Goal: Complete application form

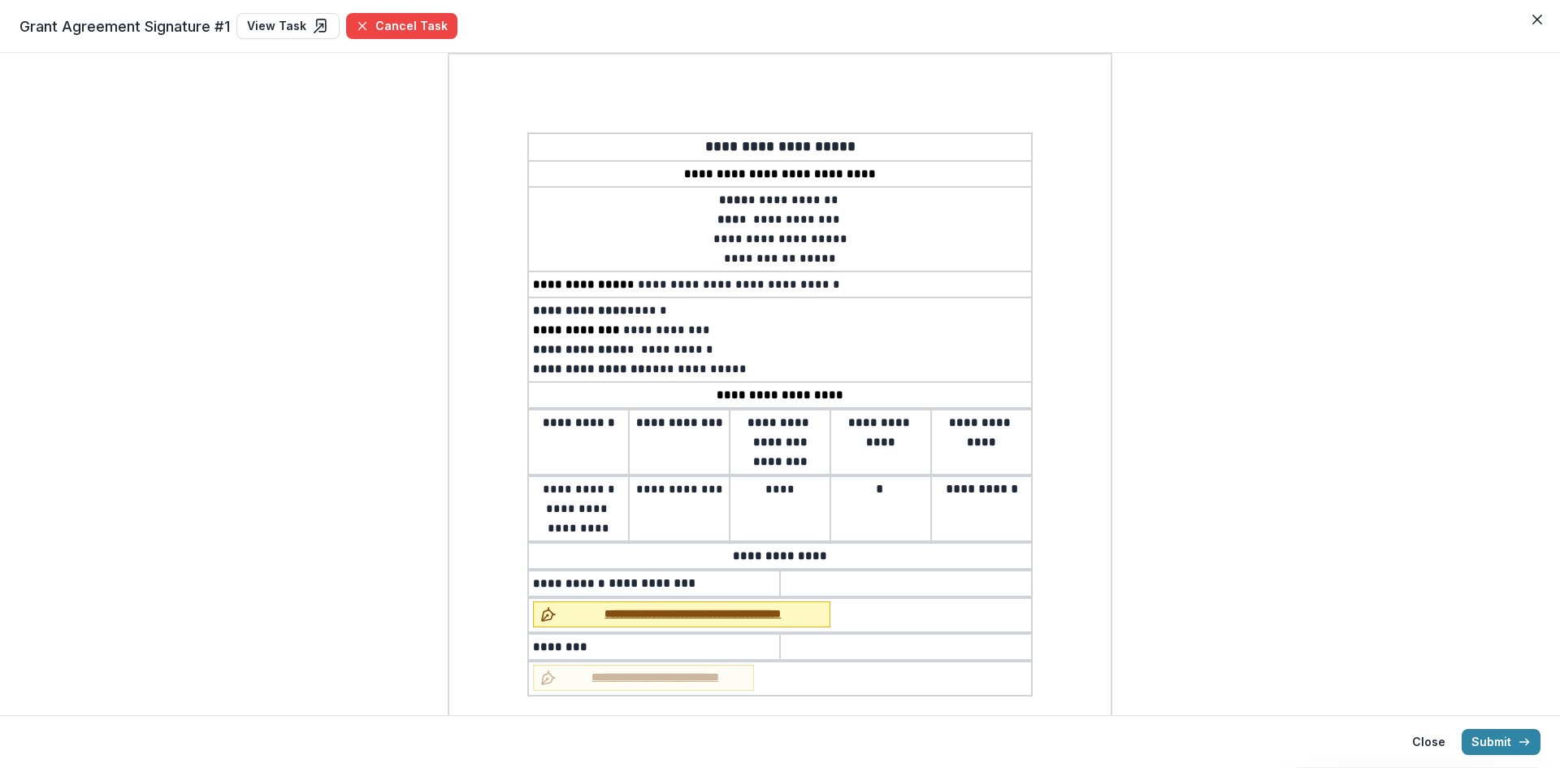
click at [675, 615] on span "**********" at bounding box center [693, 613] width 260 height 17
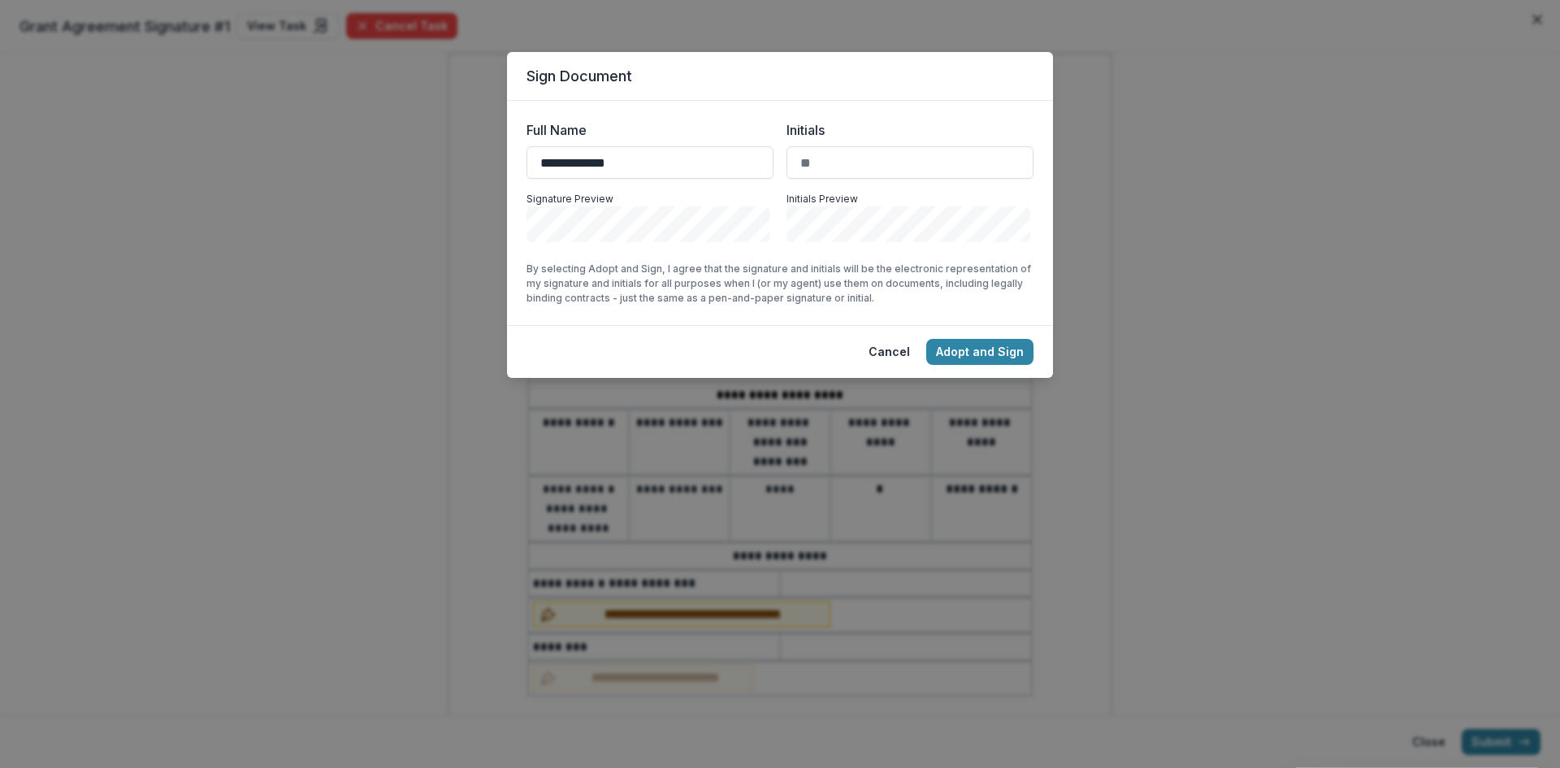
type input "**********"
click at [842, 167] on input "Initials" at bounding box center [910, 162] width 247 height 33
type input "***"
click at [1007, 349] on button "Adopt and Sign" at bounding box center [979, 352] width 107 height 26
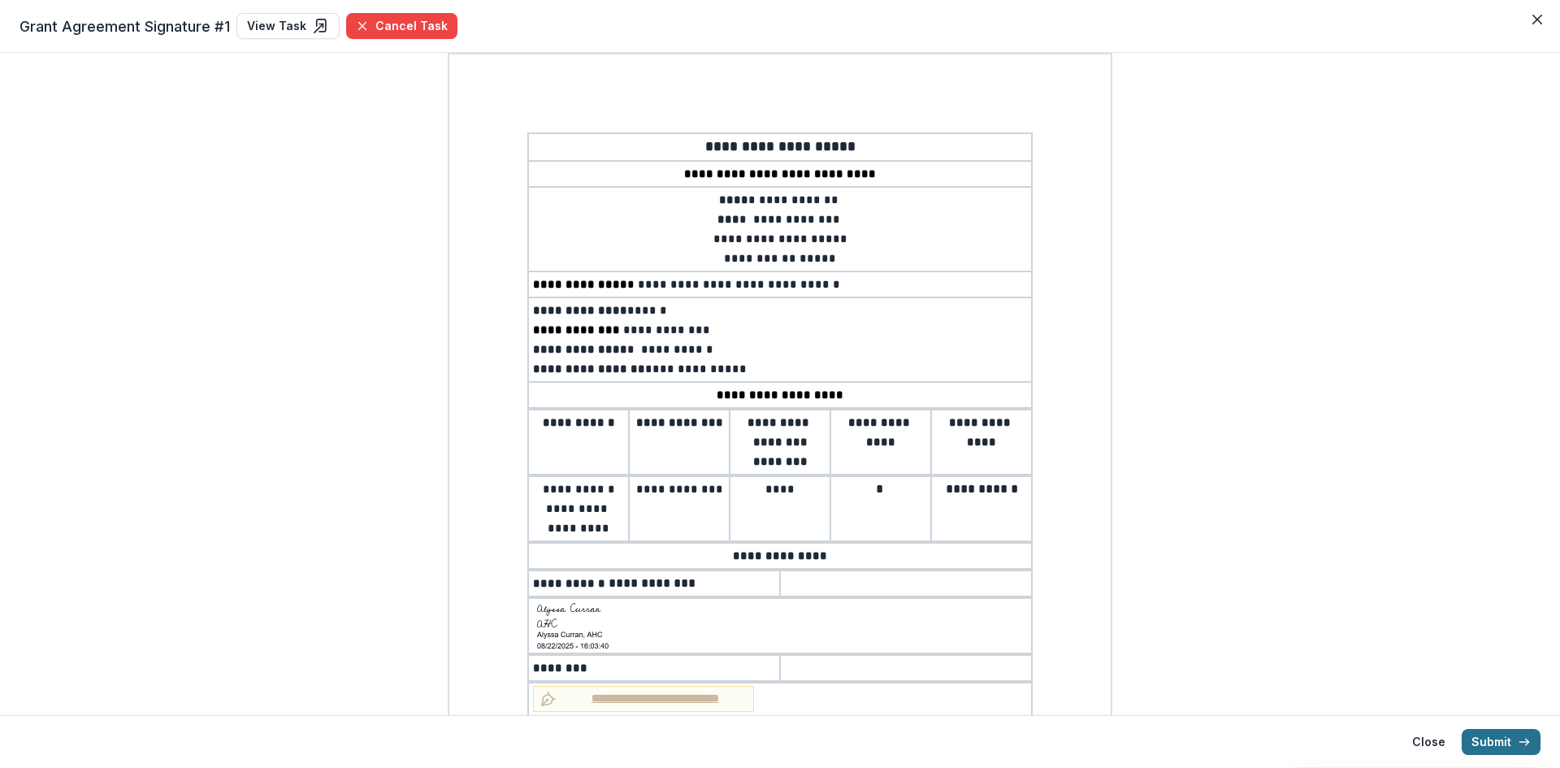
click at [1500, 742] on button "Submit" at bounding box center [1501, 742] width 79 height 26
click at [1541, 21] on icon "Close" at bounding box center [1537, 20] width 10 height 10
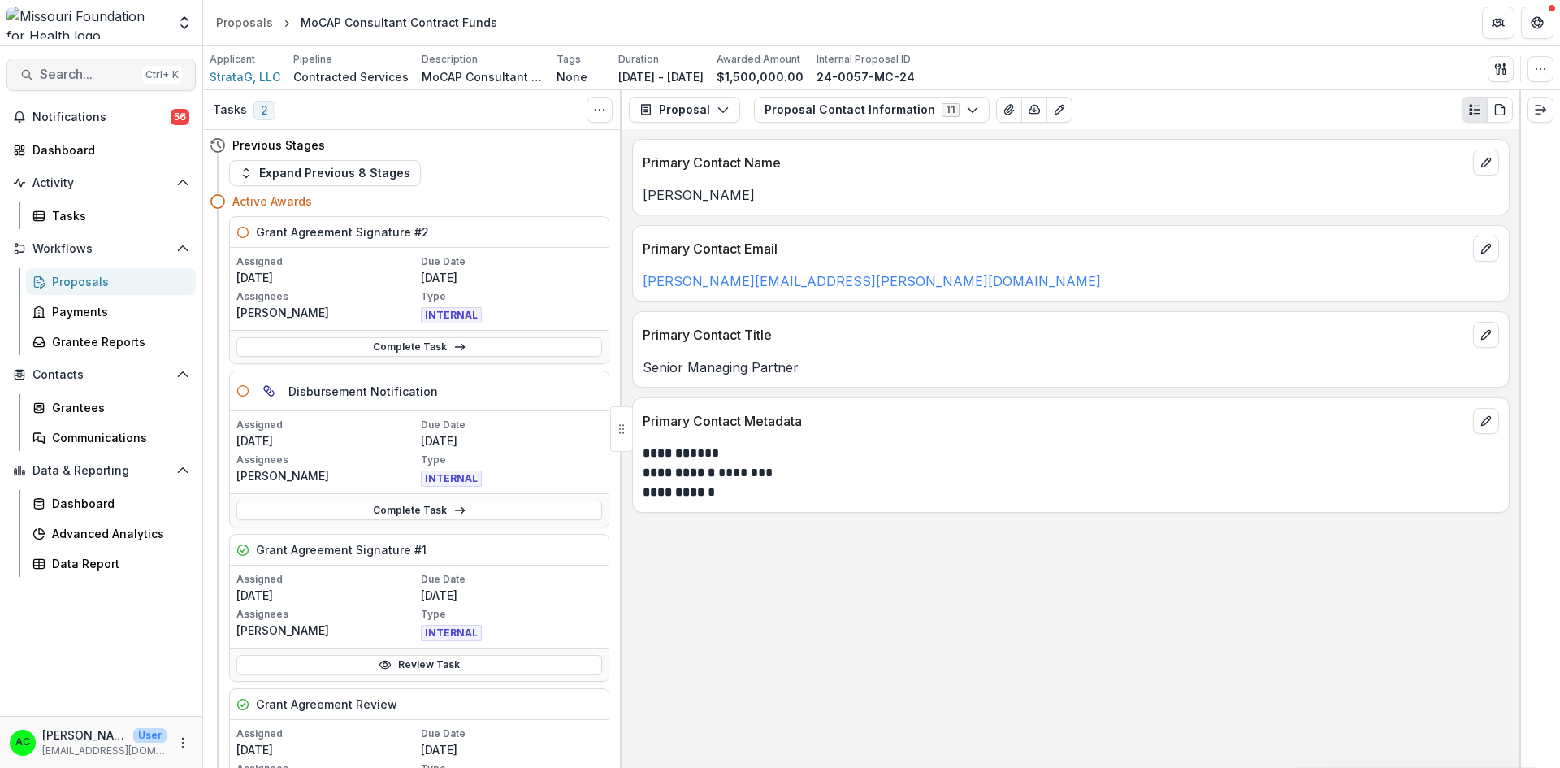
click at [106, 72] on span "Search..." at bounding box center [88, 74] width 96 height 15
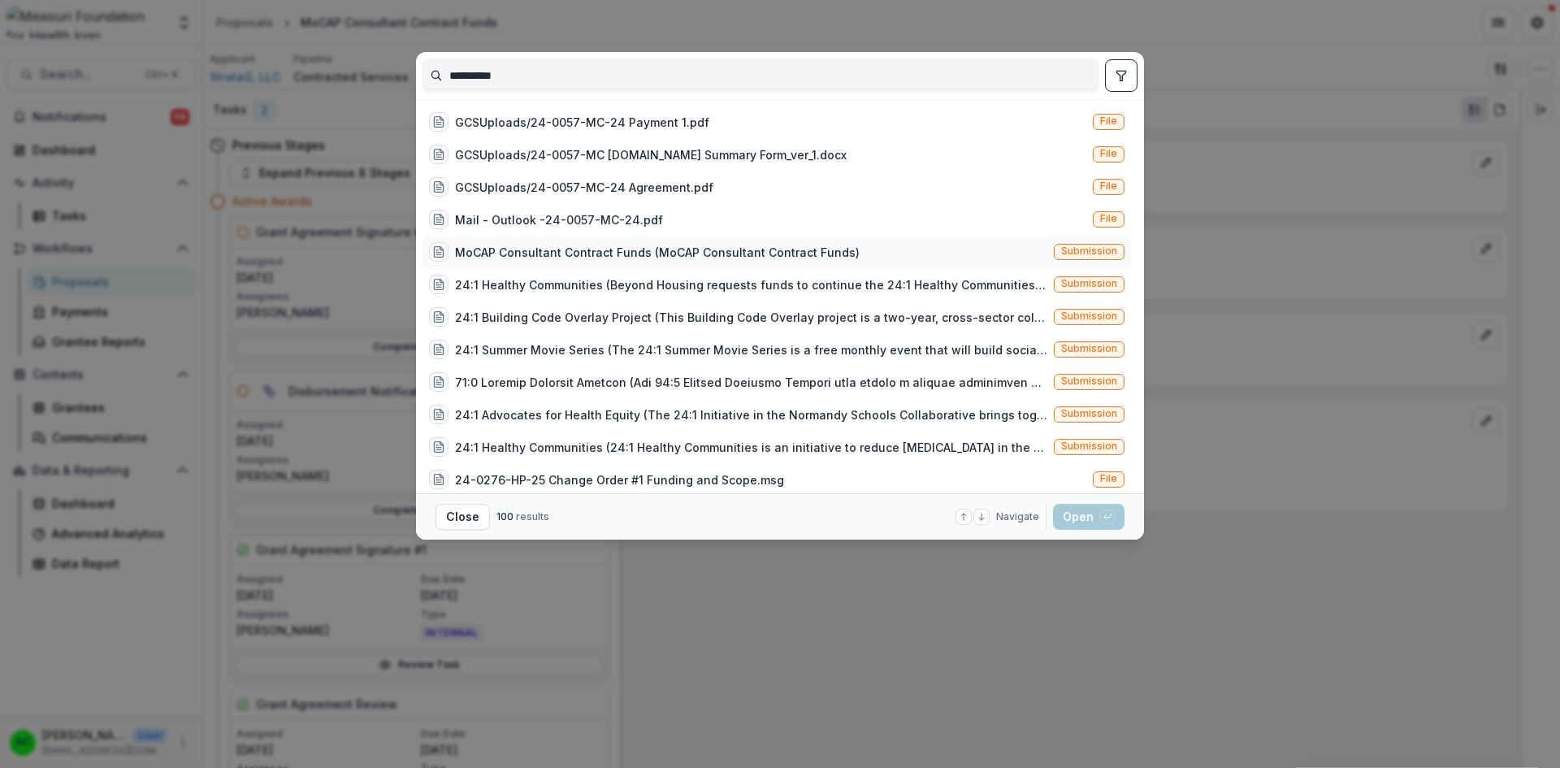
type input "**********"
click at [1033, 253] on div "MoCAP Consultant Contract Funds (MoCAP Consultant Contract Funds) Submission" at bounding box center [777, 252] width 709 height 33
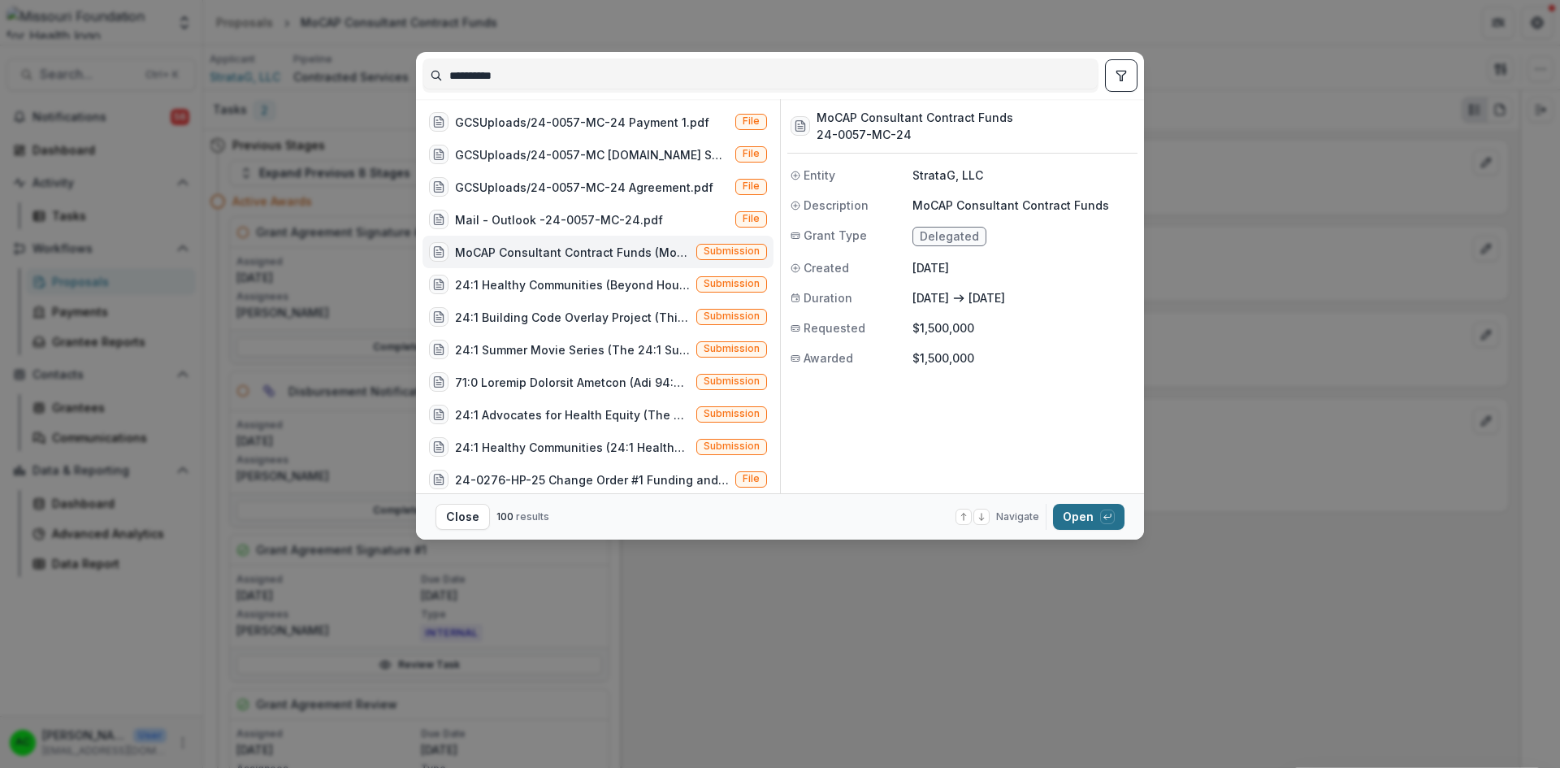
click at [1090, 511] on button "Open with enter key" at bounding box center [1089, 517] width 72 height 26
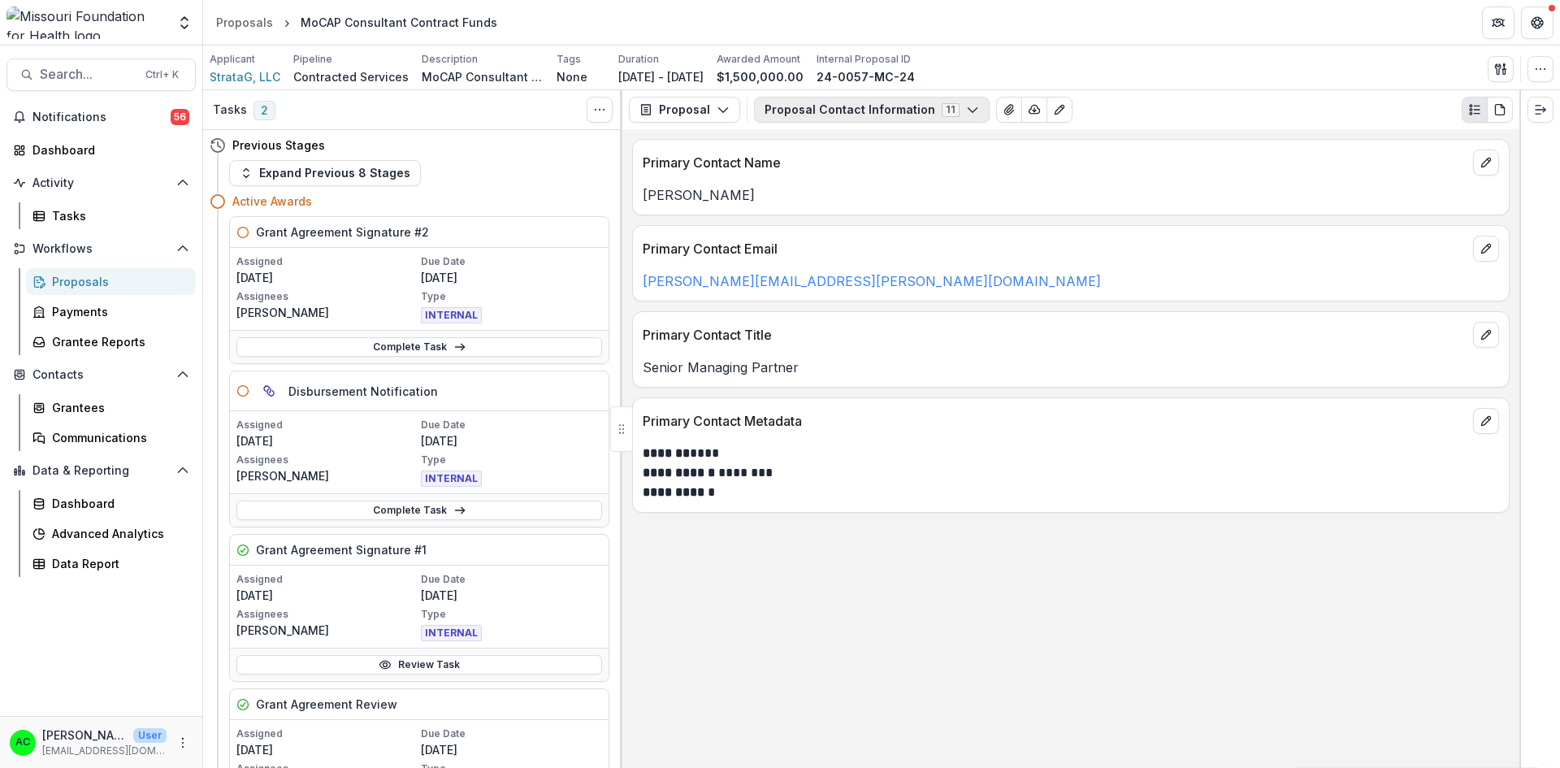
click at [809, 103] on button "Proposal Contact Information 11" at bounding box center [872, 110] width 236 height 26
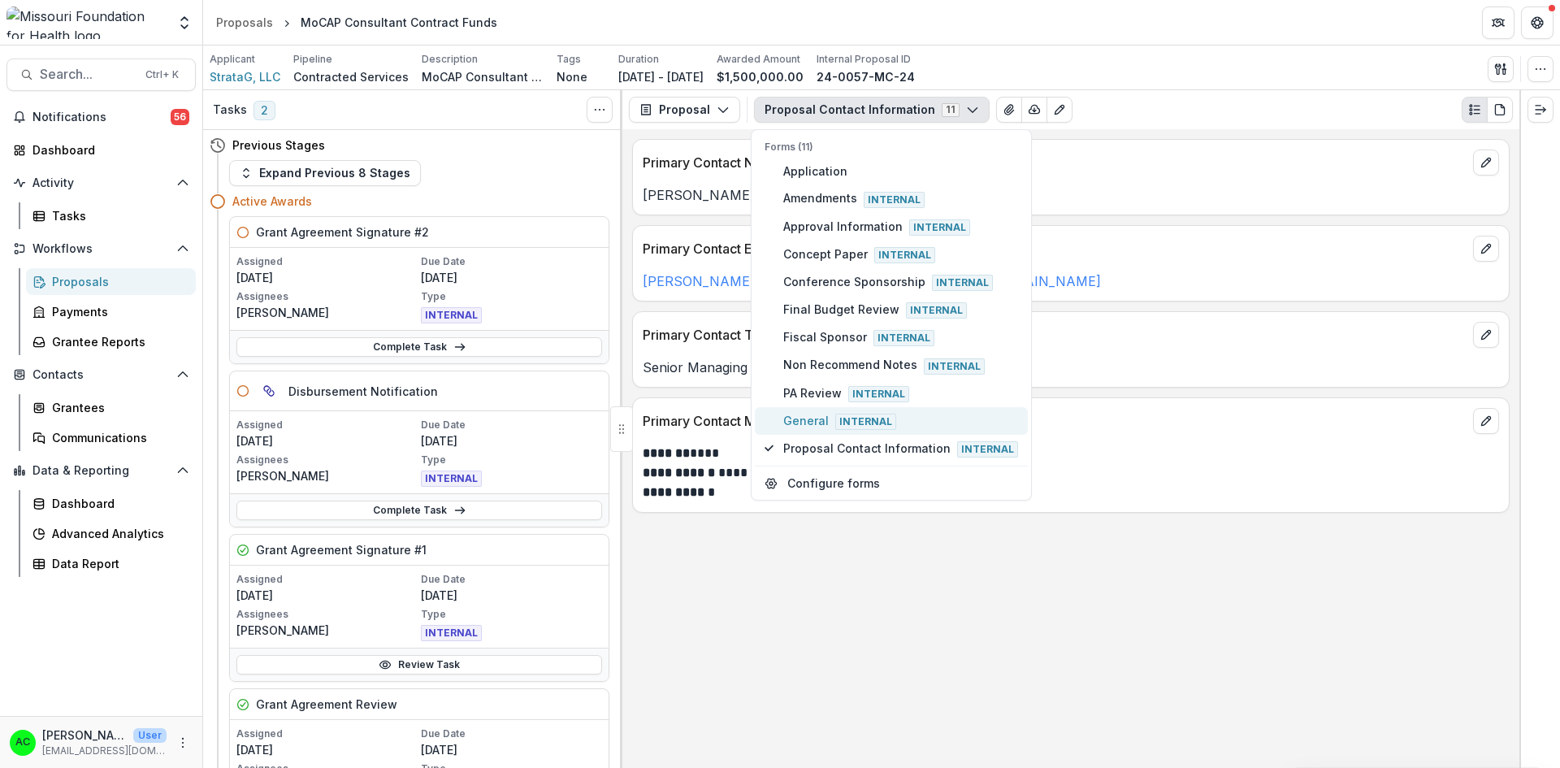
click at [820, 417] on span "General Internal" at bounding box center [900, 421] width 235 height 18
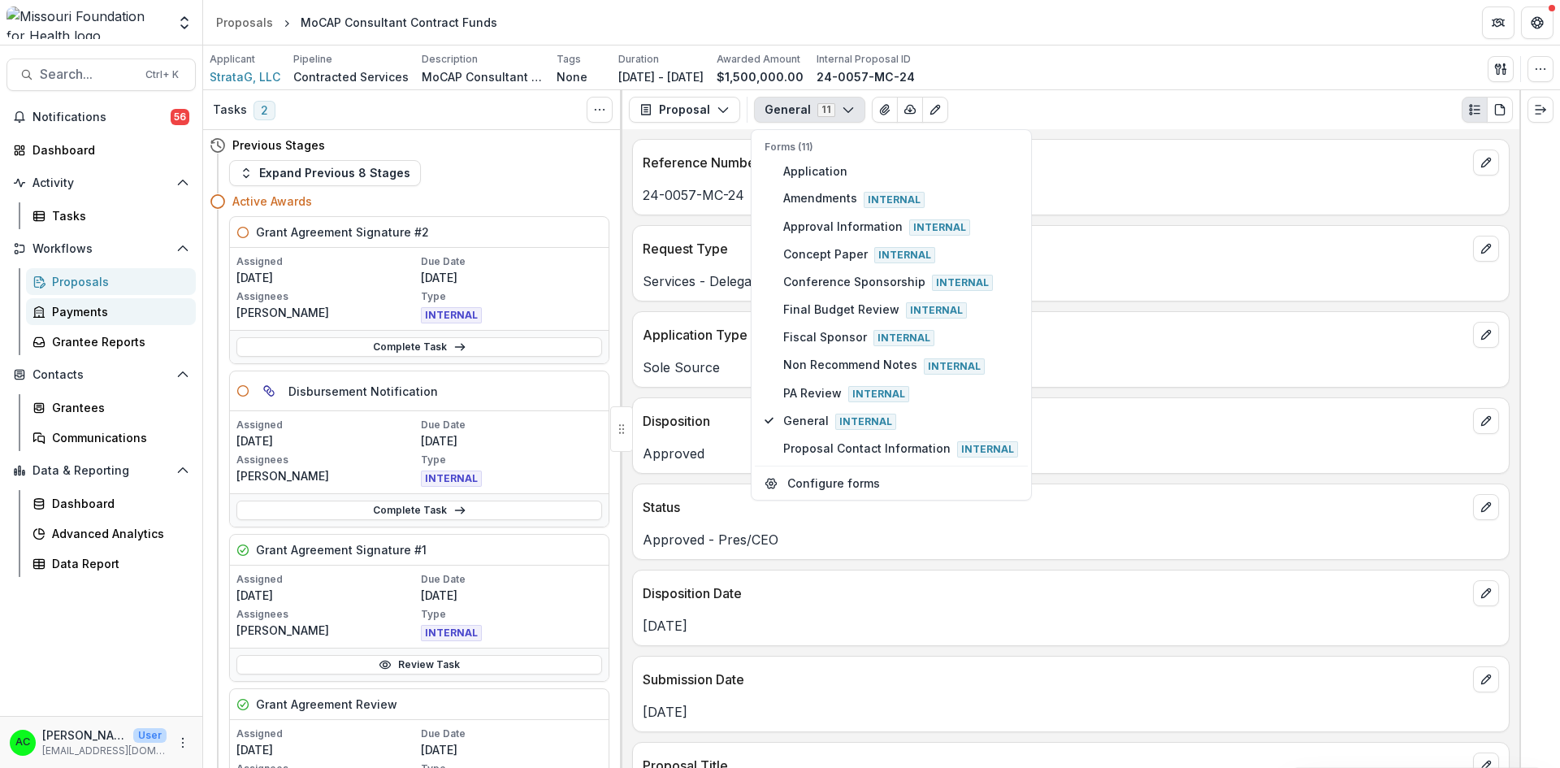
click at [151, 310] on div "Payments" at bounding box center [117, 311] width 131 height 17
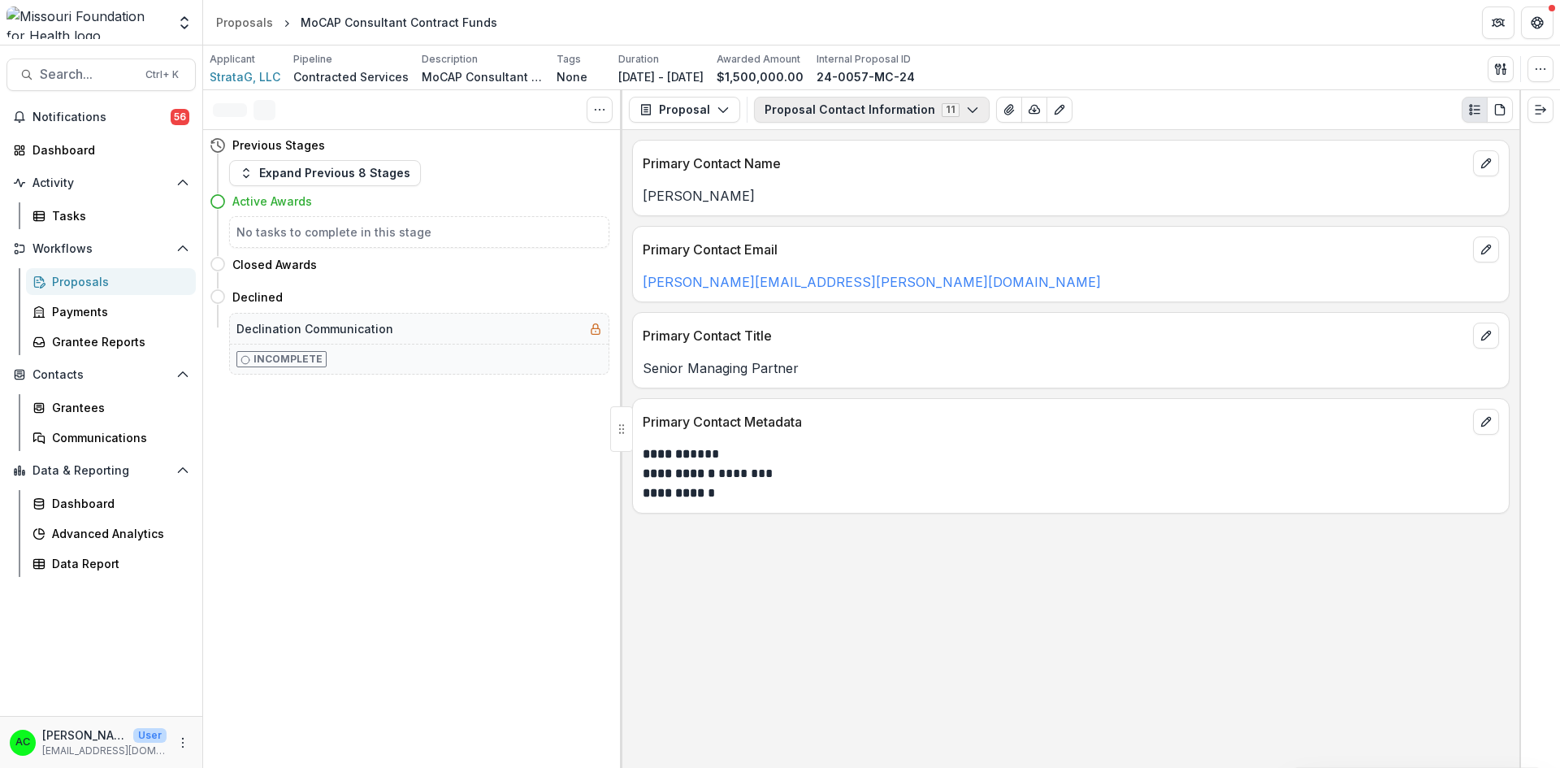
click at [798, 112] on button "Proposal Contact Information 11" at bounding box center [872, 110] width 236 height 26
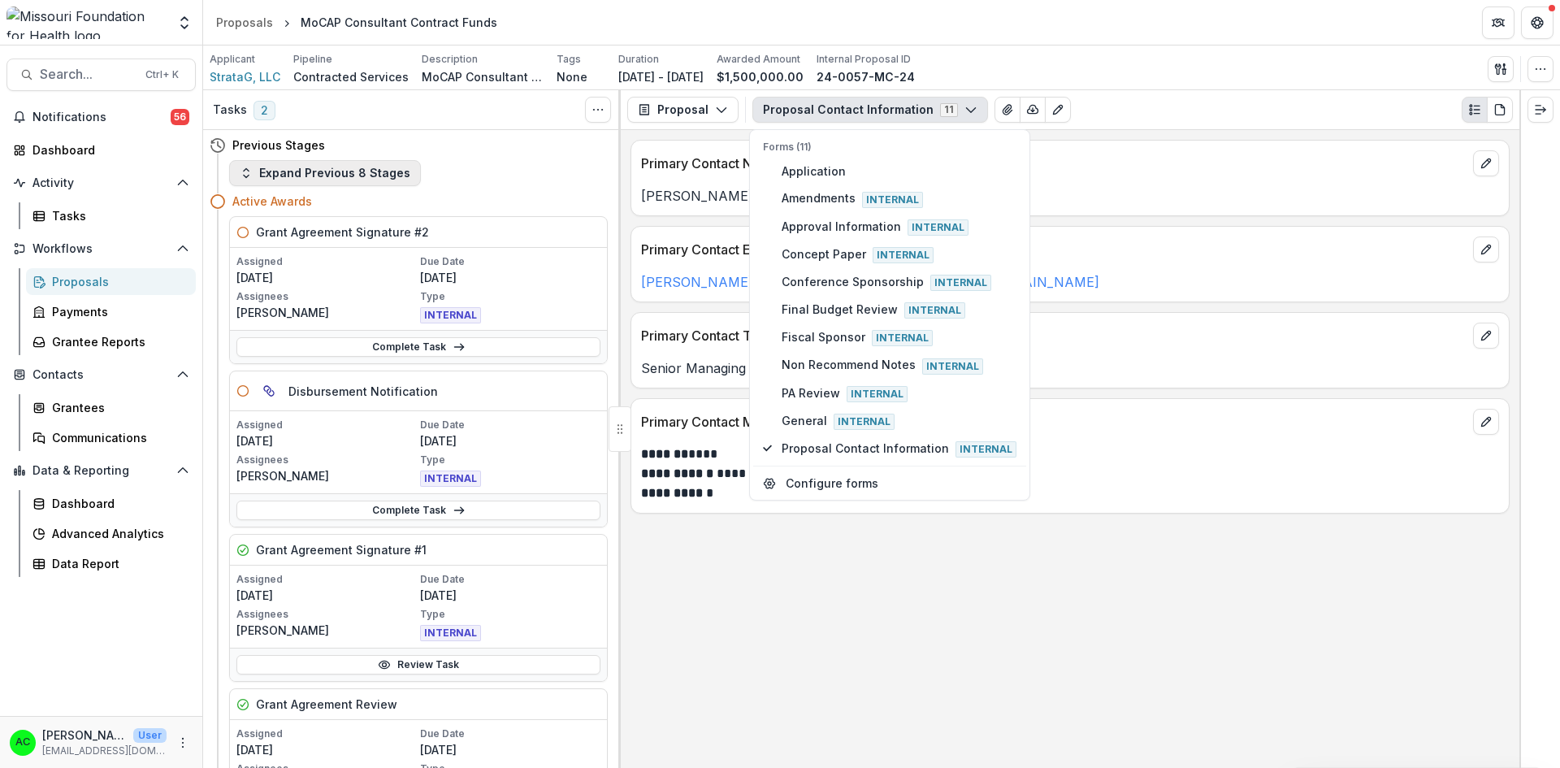
click at [305, 171] on button "Expand Previous 8 Stages" at bounding box center [325, 173] width 192 height 26
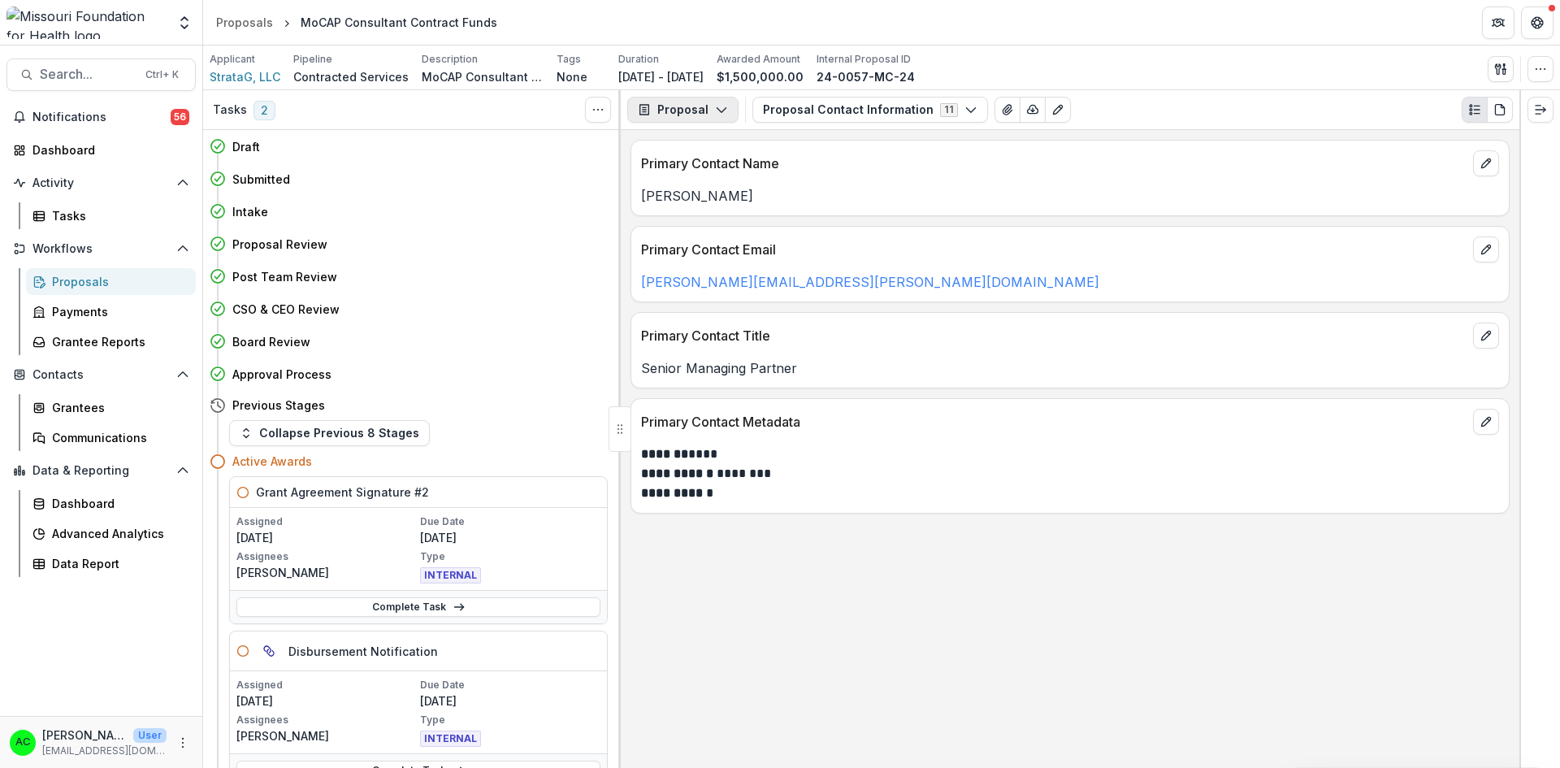
click at [693, 117] on button "Proposal" at bounding box center [682, 110] width 111 height 26
click at [683, 177] on div "Payments" at bounding box center [734, 173] width 149 height 17
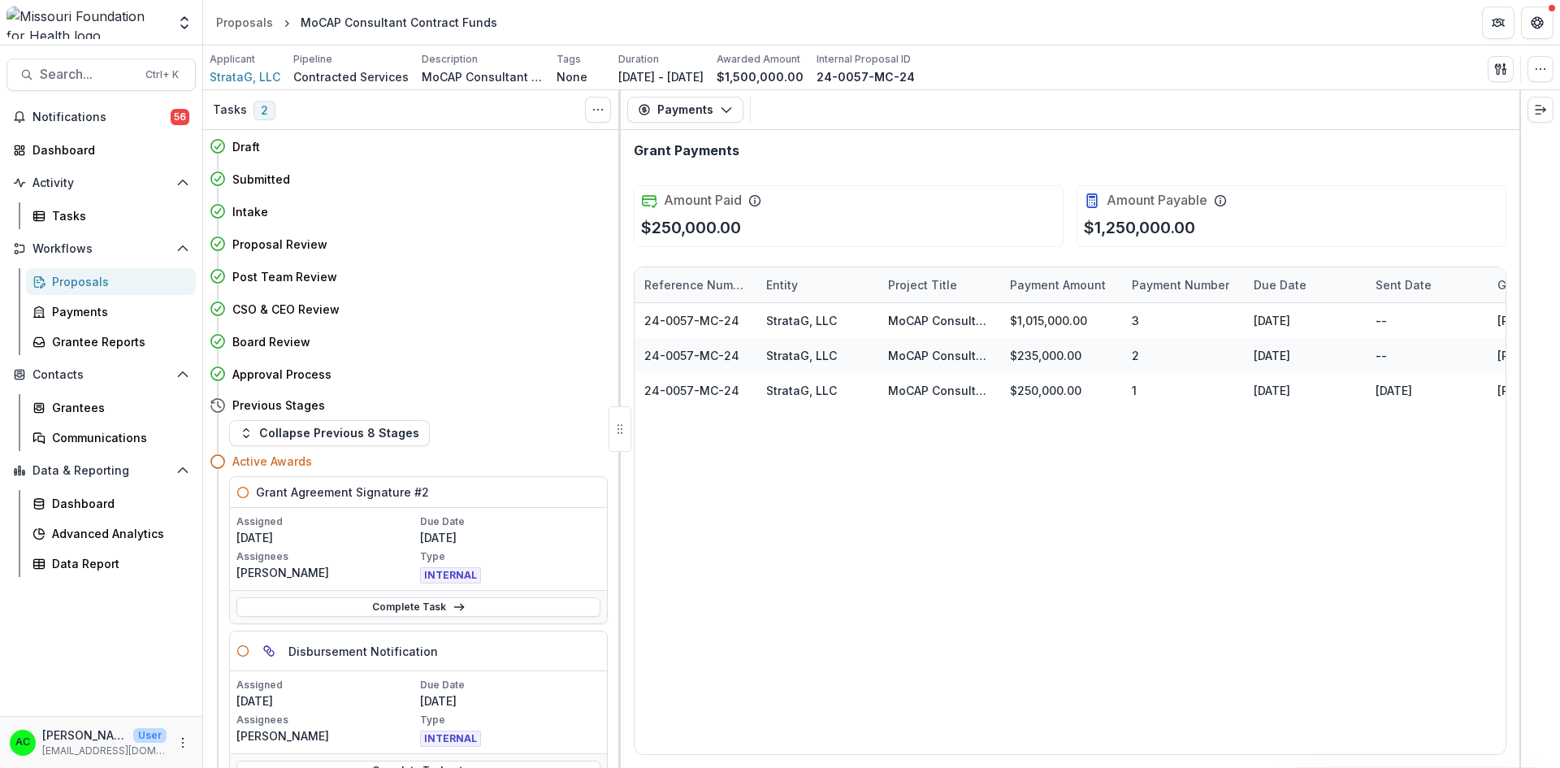
click at [95, 287] on div "Proposals" at bounding box center [117, 281] width 131 height 17
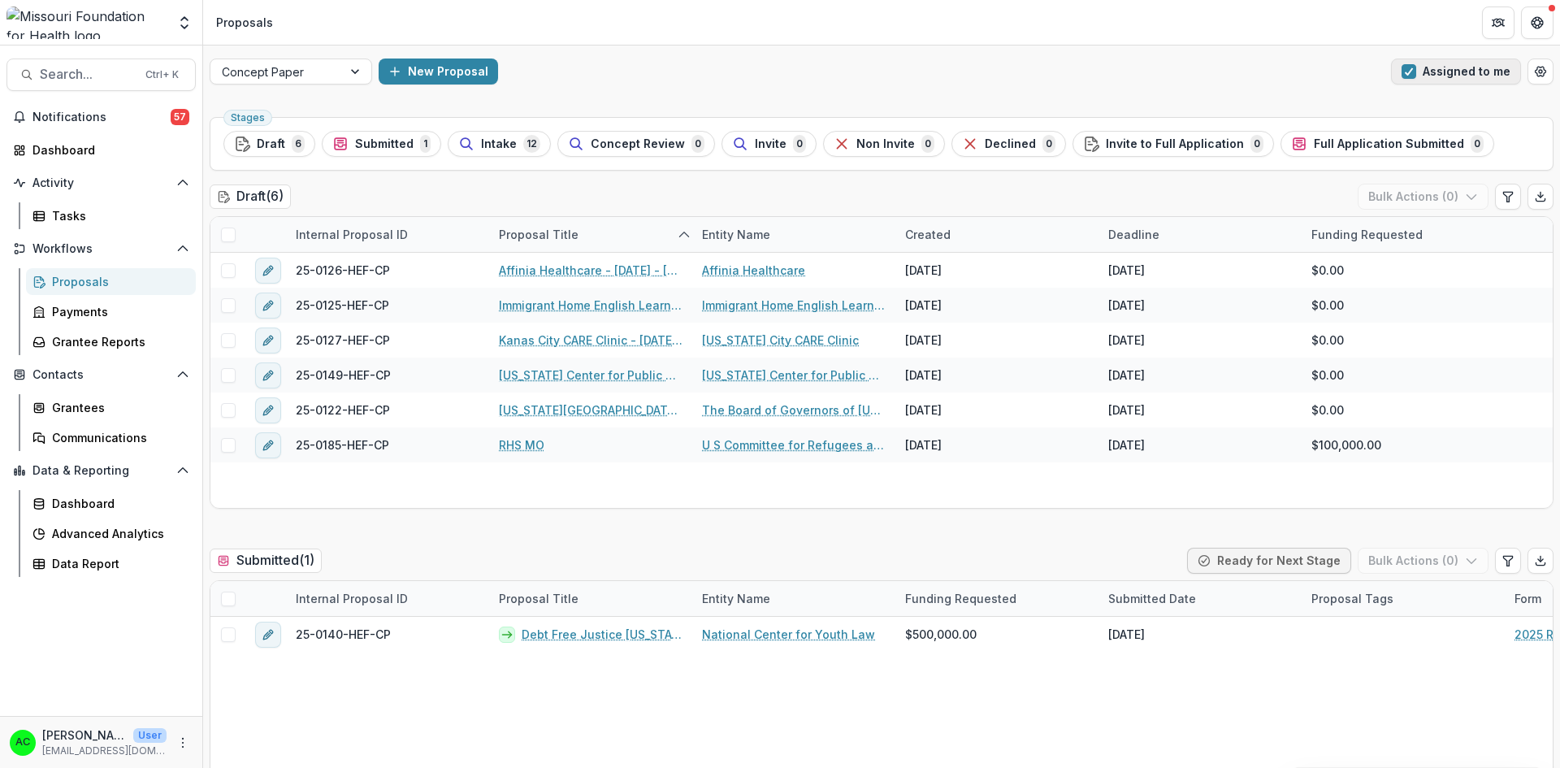
click at [1402, 71] on span "button" at bounding box center [1409, 71] width 15 height 15
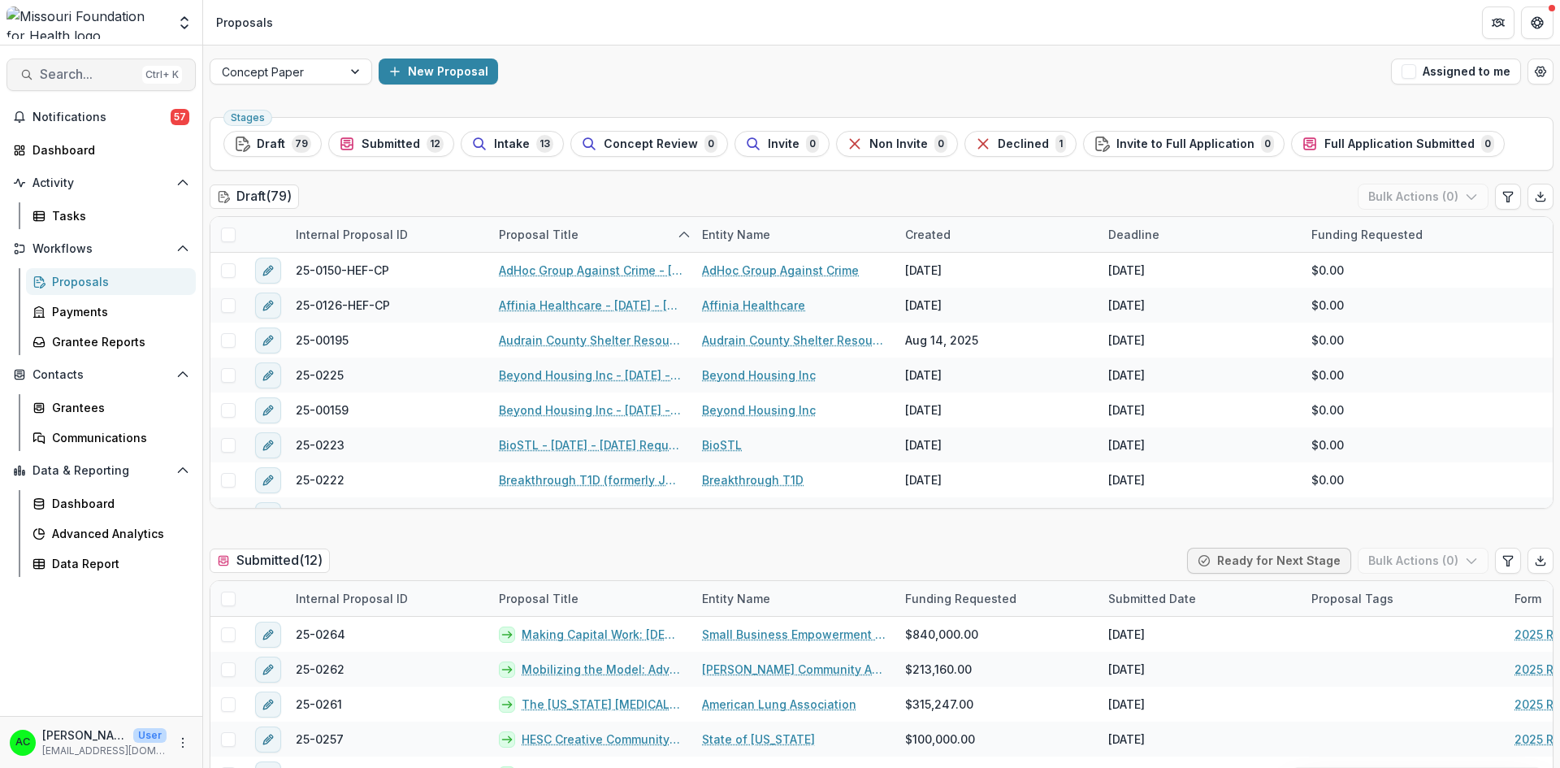
click at [79, 75] on span "Search..." at bounding box center [88, 74] width 96 height 15
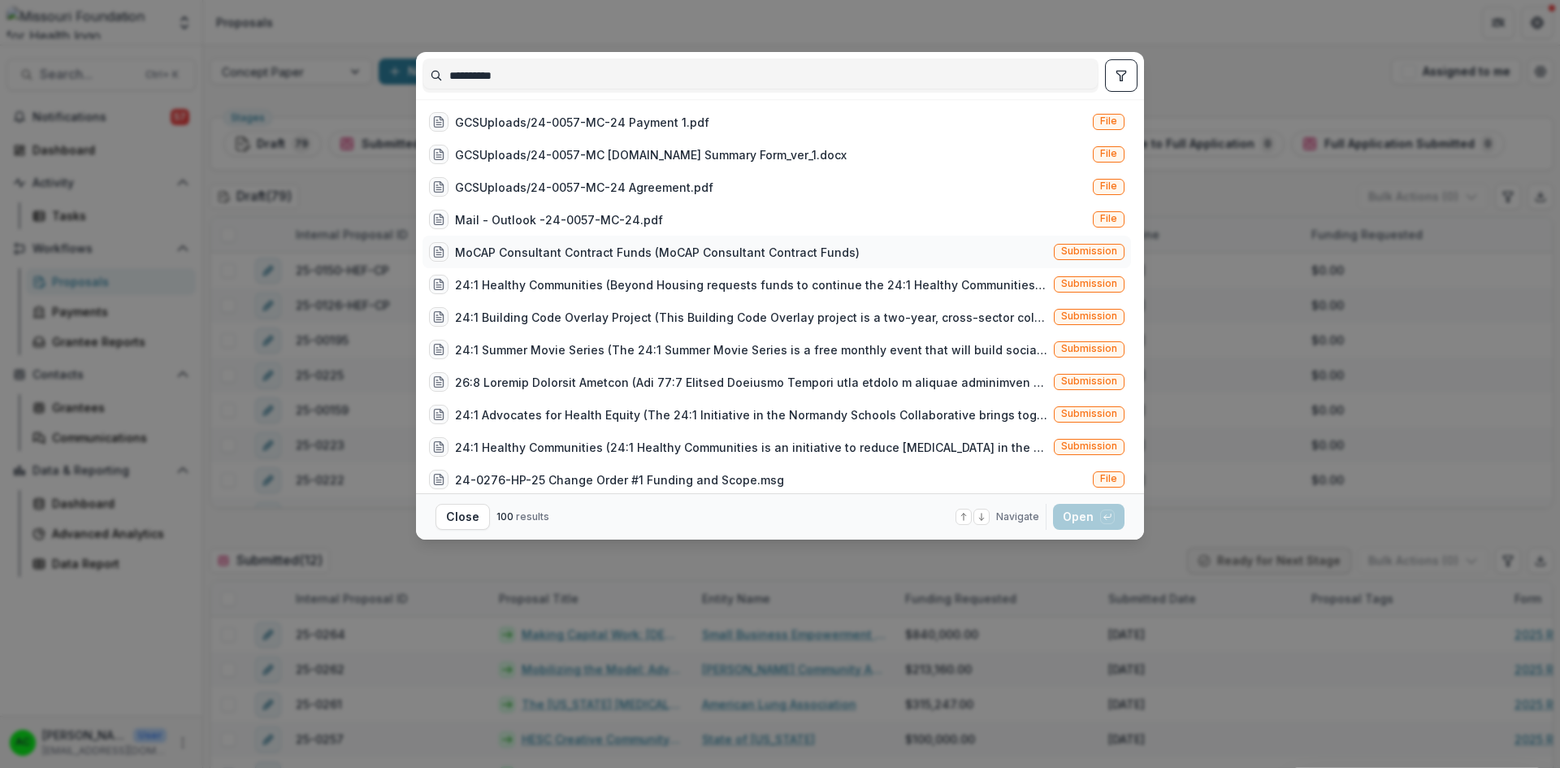
type input "**********"
click at [1115, 253] on span "Submission" at bounding box center [1089, 252] width 71 height 16
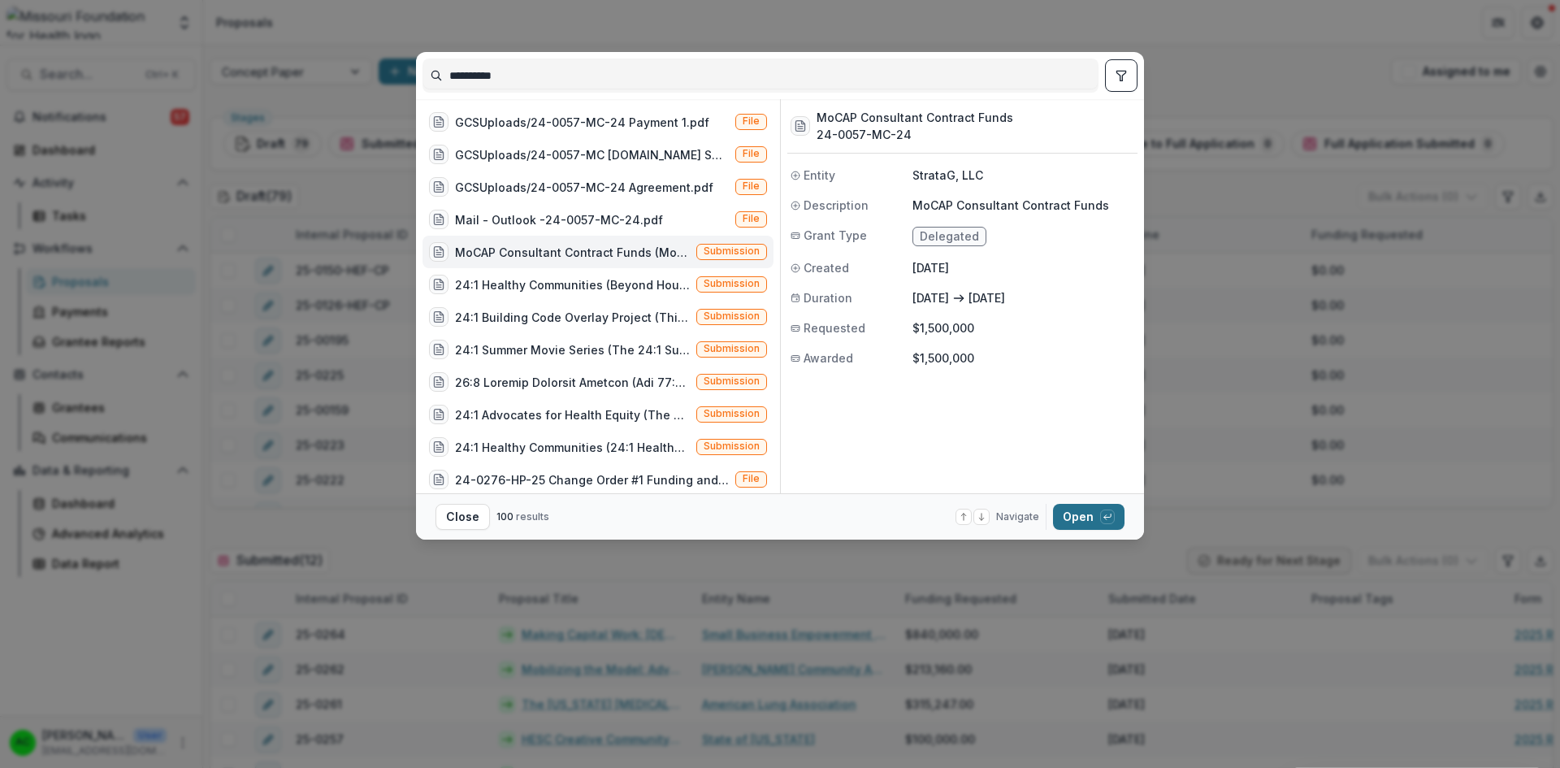
click at [1073, 514] on button "Open with enter key" at bounding box center [1089, 517] width 72 height 26
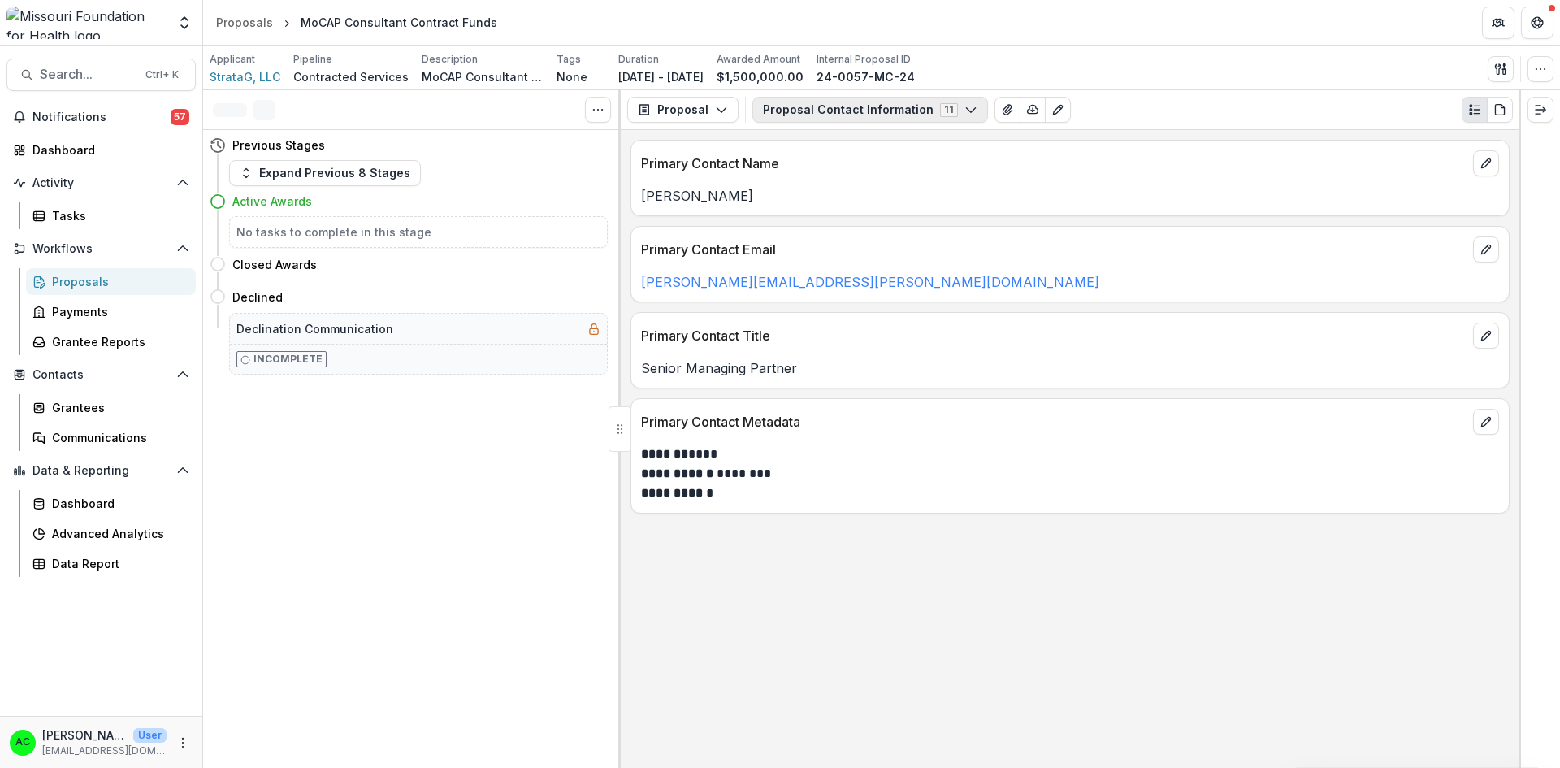
click at [964, 112] on icon "button" at bounding box center [970, 109] width 13 height 13
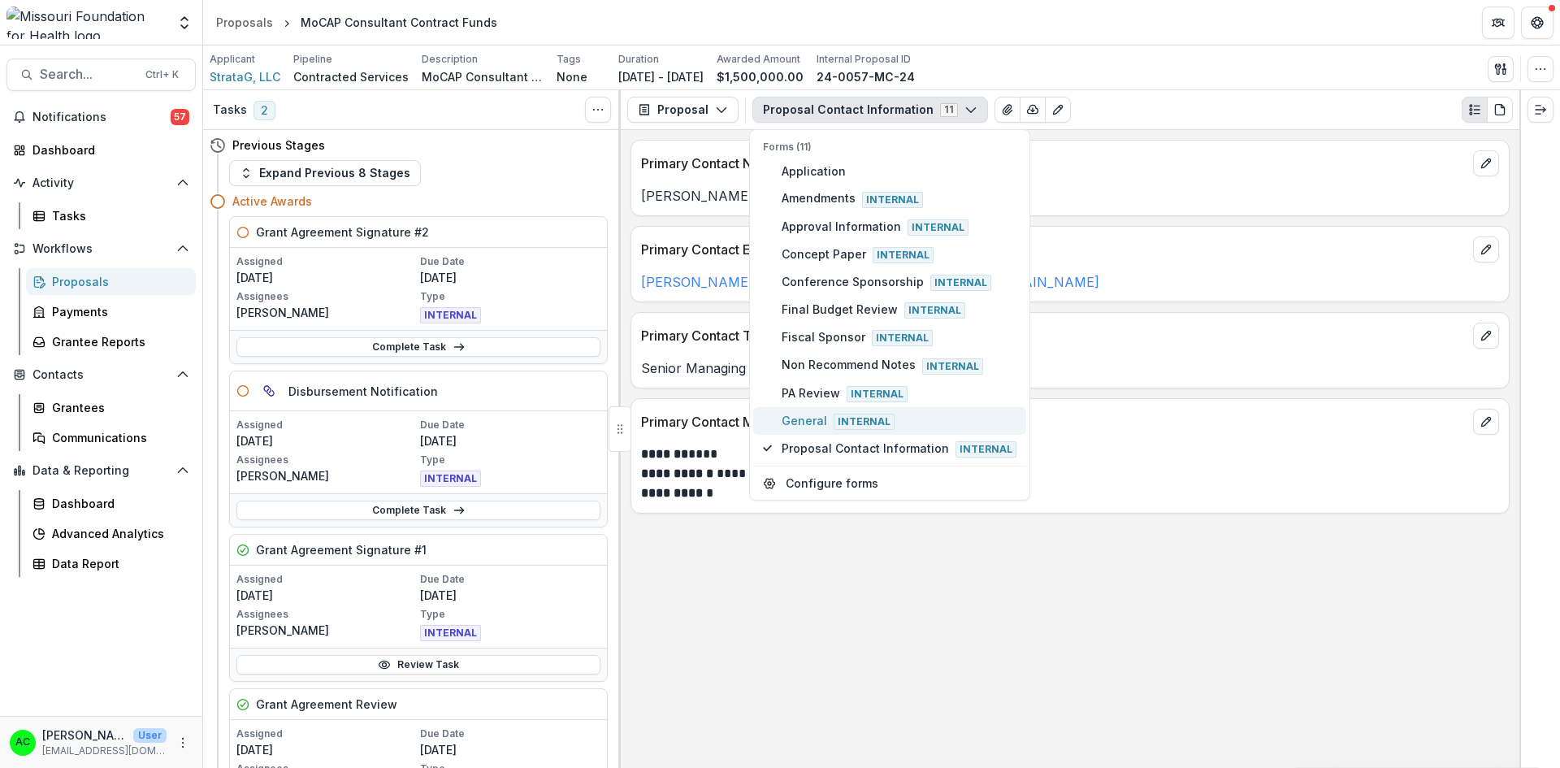
click at [834, 420] on span "Internal" at bounding box center [864, 422] width 61 height 16
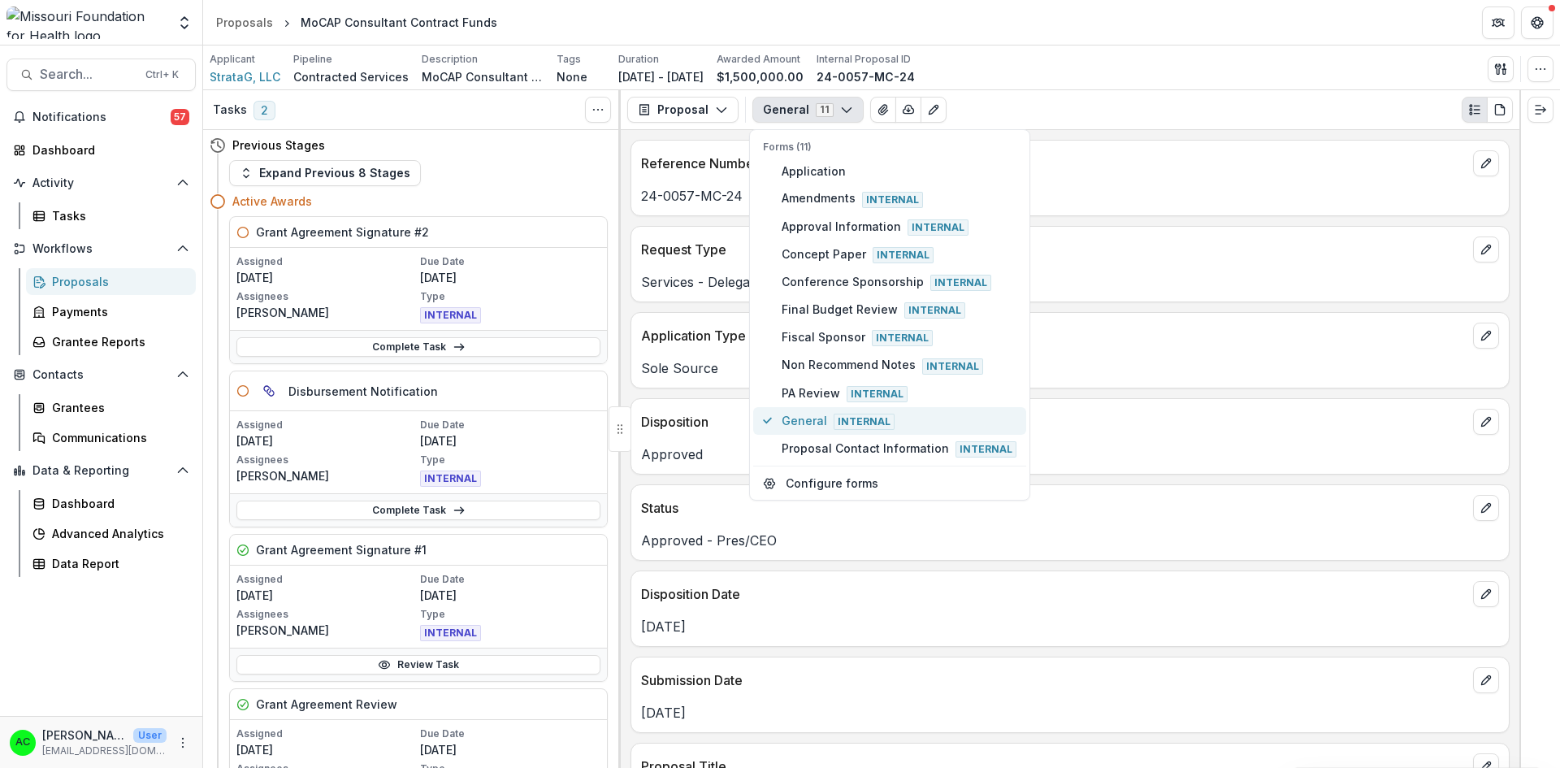
click at [821, 422] on span "General Internal" at bounding box center [899, 421] width 235 height 18
click at [1079, 114] on div "General 11 Forms (11) Application Amendments Internal Approval Information Inte…" at bounding box center [1132, 110] width 761 height 26
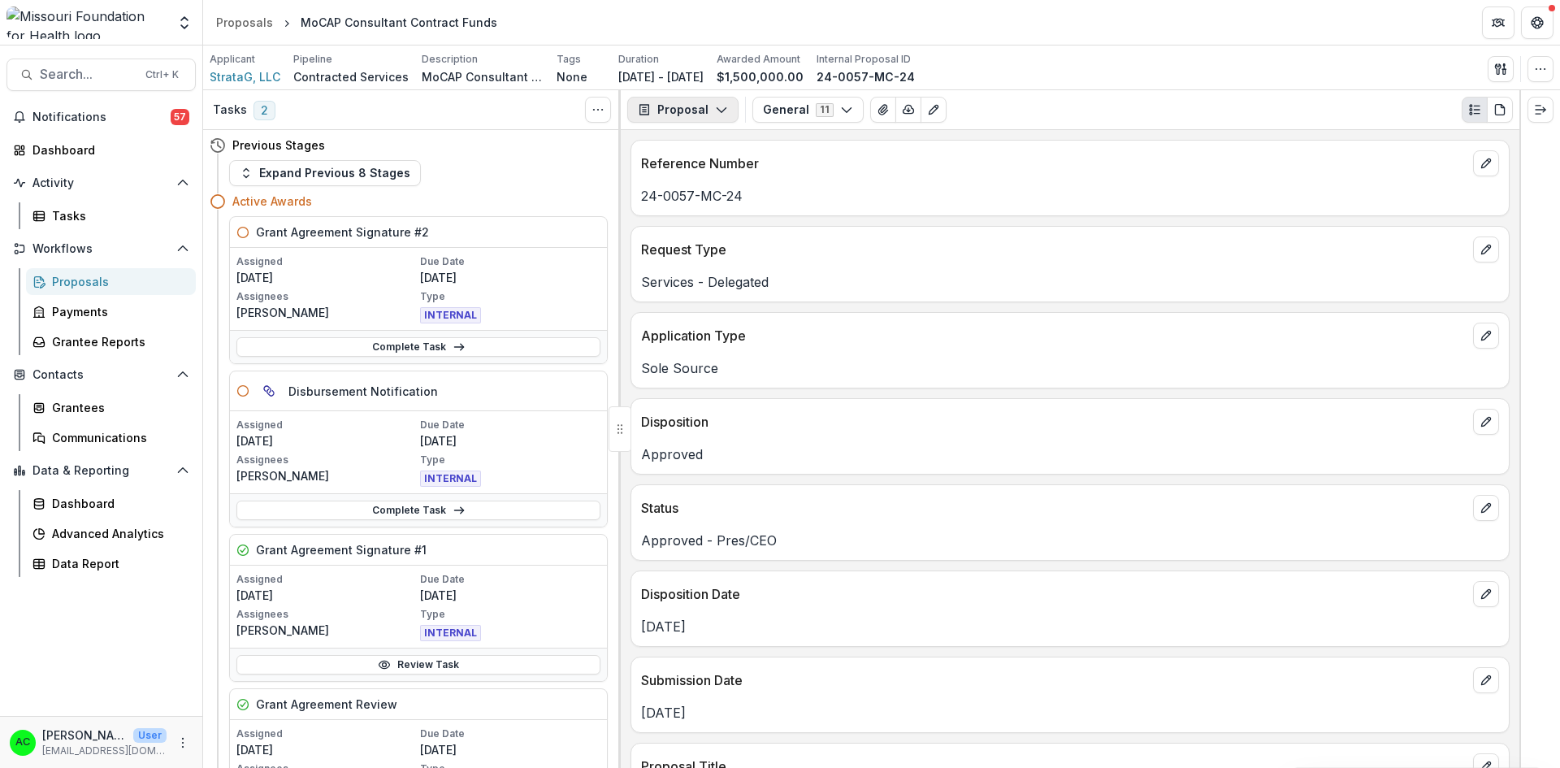
click at [697, 103] on button "Proposal" at bounding box center [682, 110] width 111 height 26
click at [676, 174] on div "Payments" at bounding box center [734, 173] width 149 height 17
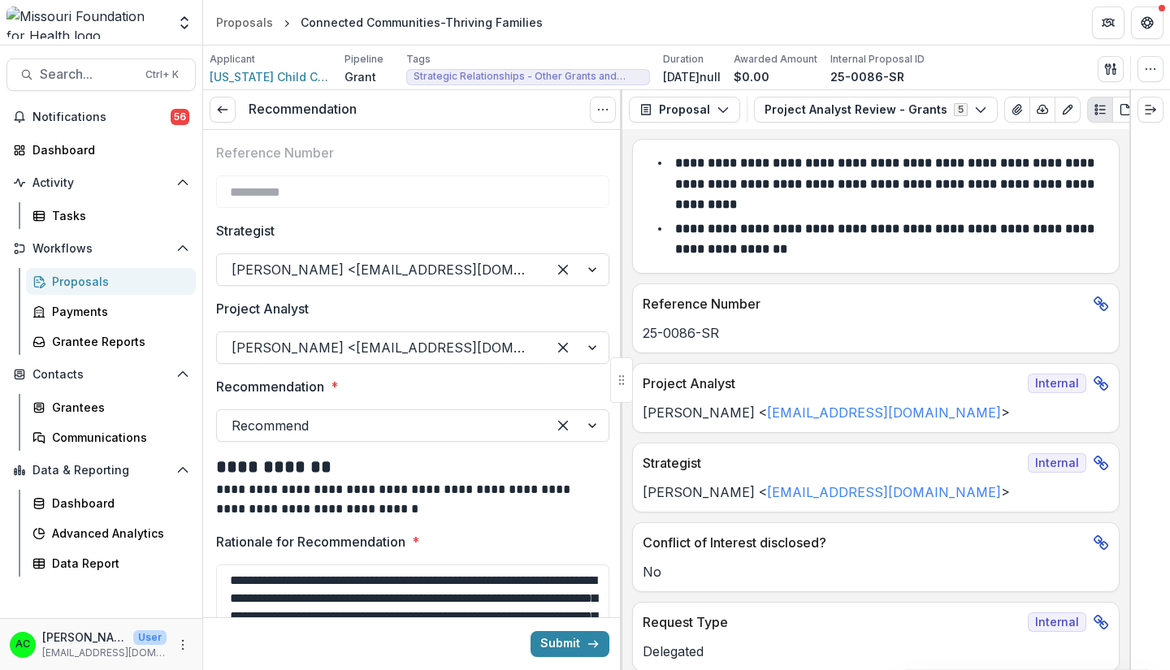
scroll to position [62, 0]
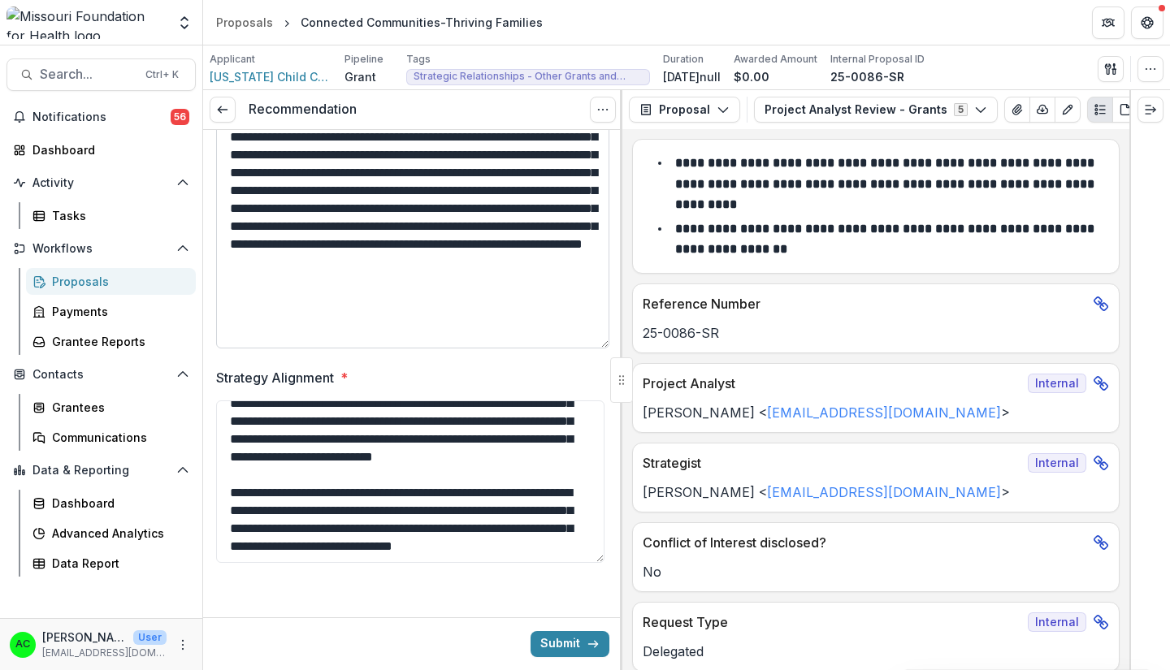
click at [540, 305] on textarea "**********" at bounding box center [412, 225] width 393 height 245
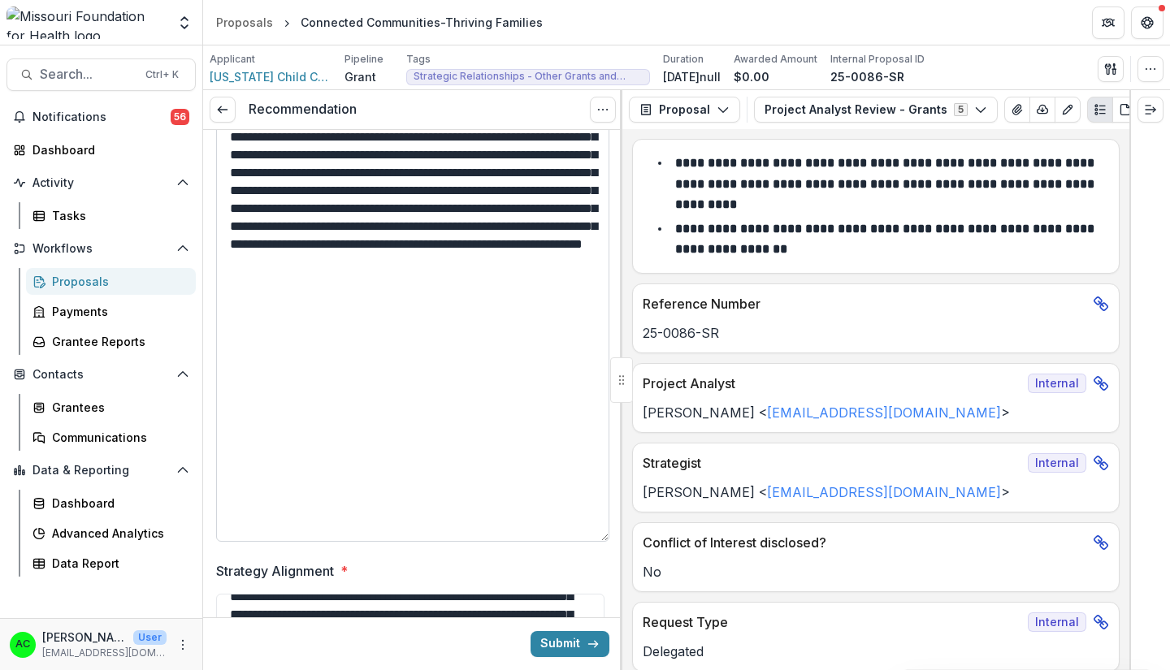
drag, startPoint x: 601, startPoint y: 345, endPoint x: 583, endPoint y: 540, distance: 195.8
click at [583, 540] on textarea "**********" at bounding box center [412, 322] width 393 height 439
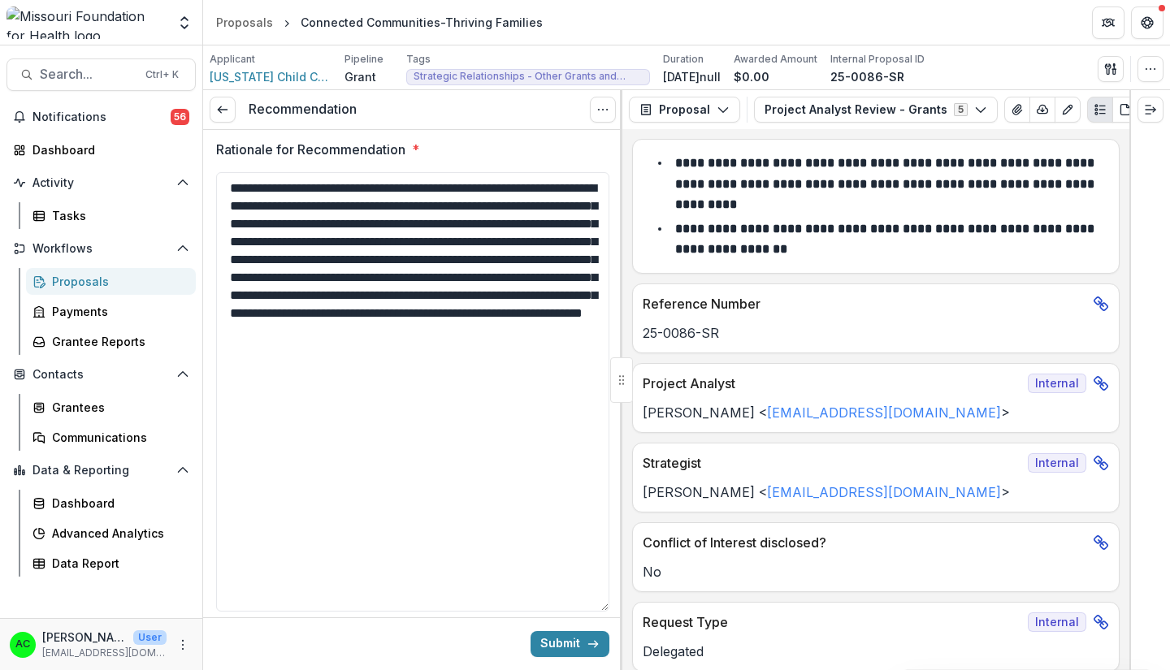
scroll to position [391, 0]
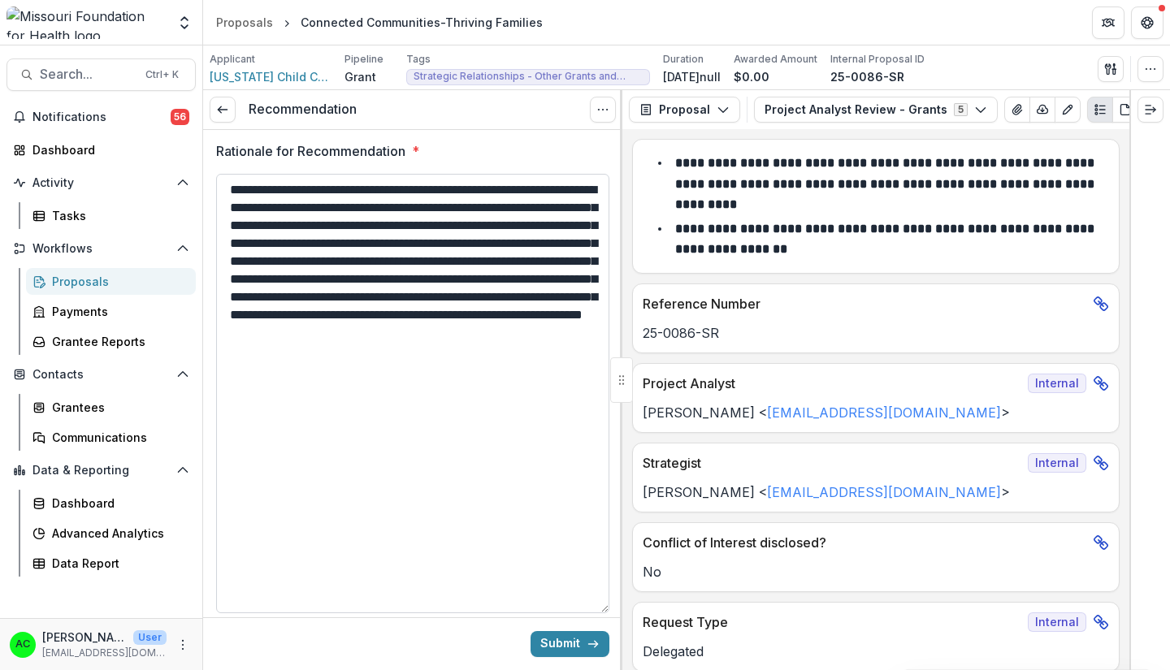
click at [499, 375] on textarea "**********" at bounding box center [412, 394] width 393 height 440
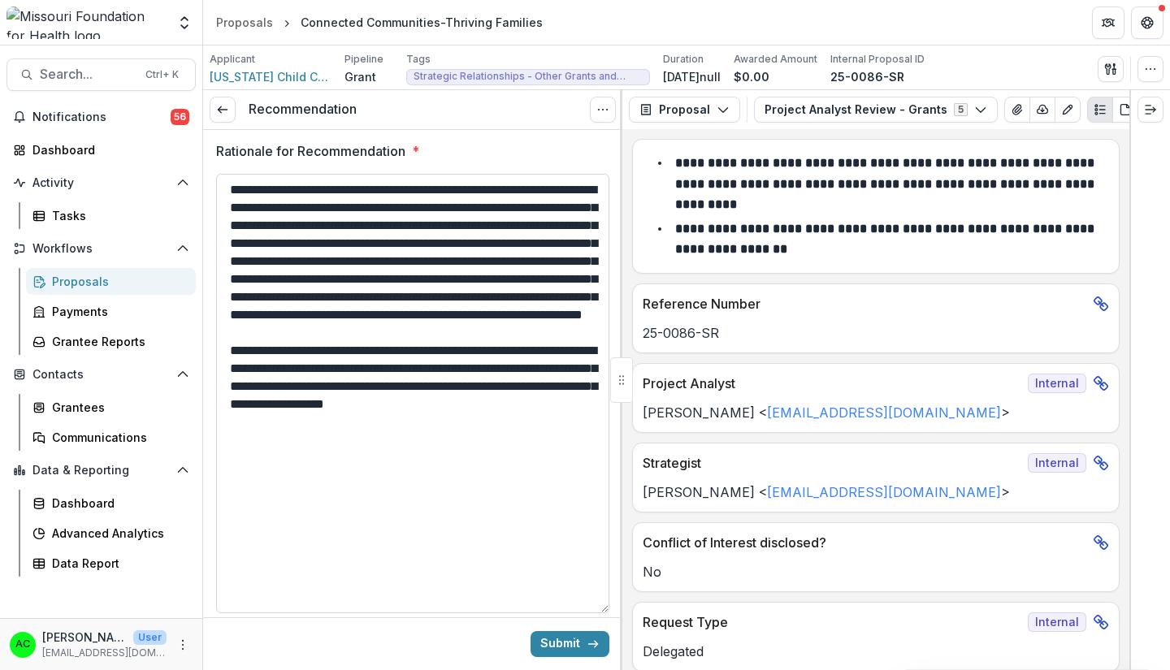
click at [416, 189] on textarea "**********" at bounding box center [412, 394] width 393 height 440
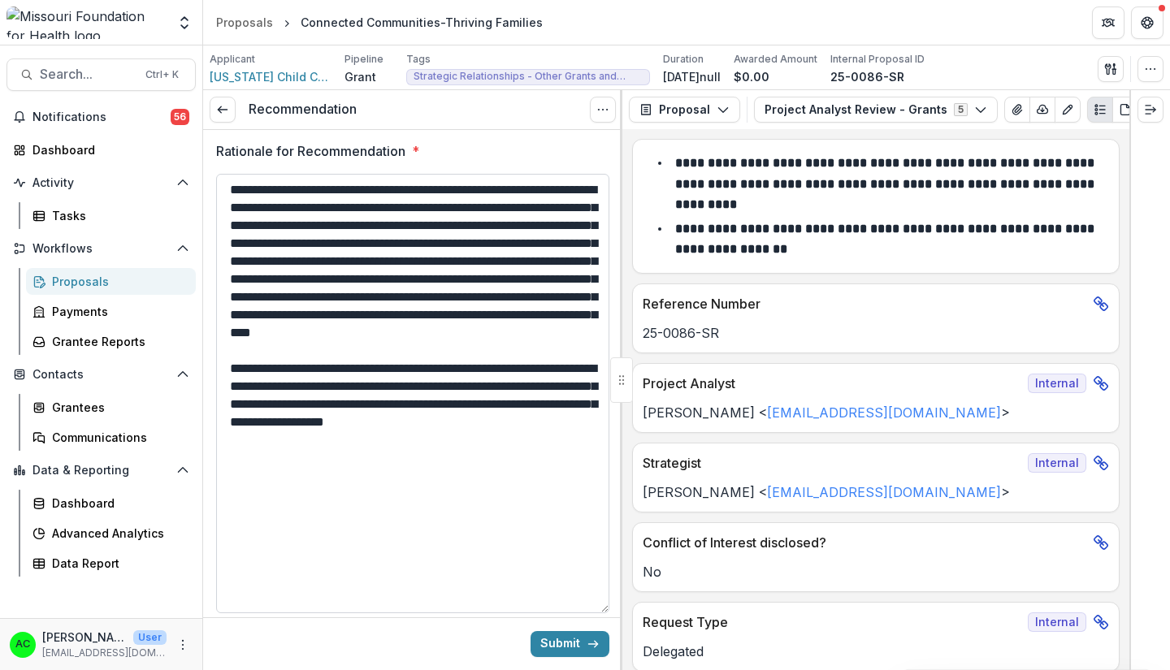
click at [421, 475] on textarea "**********" at bounding box center [412, 394] width 393 height 440
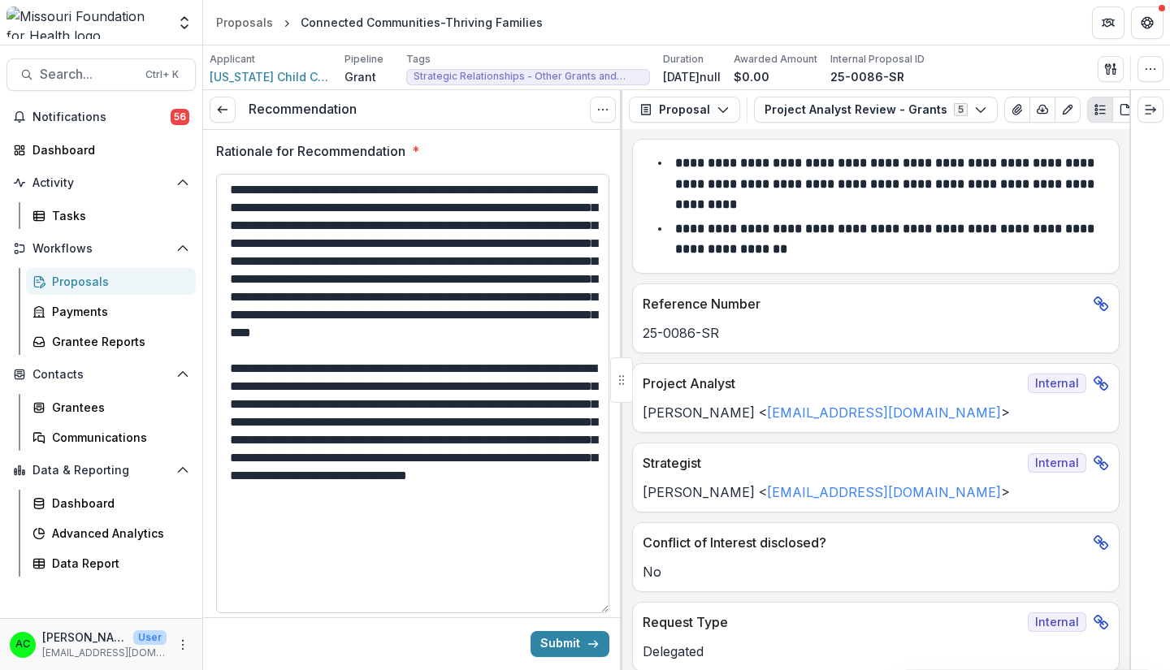
click at [350, 440] on textarea "Rationale for Recommendation *" at bounding box center [412, 394] width 393 height 440
drag, startPoint x: 316, startPoint y: 587, endPoint x: 436, endPoint y: 543, distance: 127.2
click at [436, 543] on textarea "Rationale for Recommendation *" at bounding box center [412, 394] width 393 height 440
click at [377, 424] on textarea "Rationale for Recommendation *" at bounding box center [412, 394] width 393 height 440
click at [338, 549] on textarea "Rationale for Recommendation *" at bounding box center [412, 394] width 393 height 440
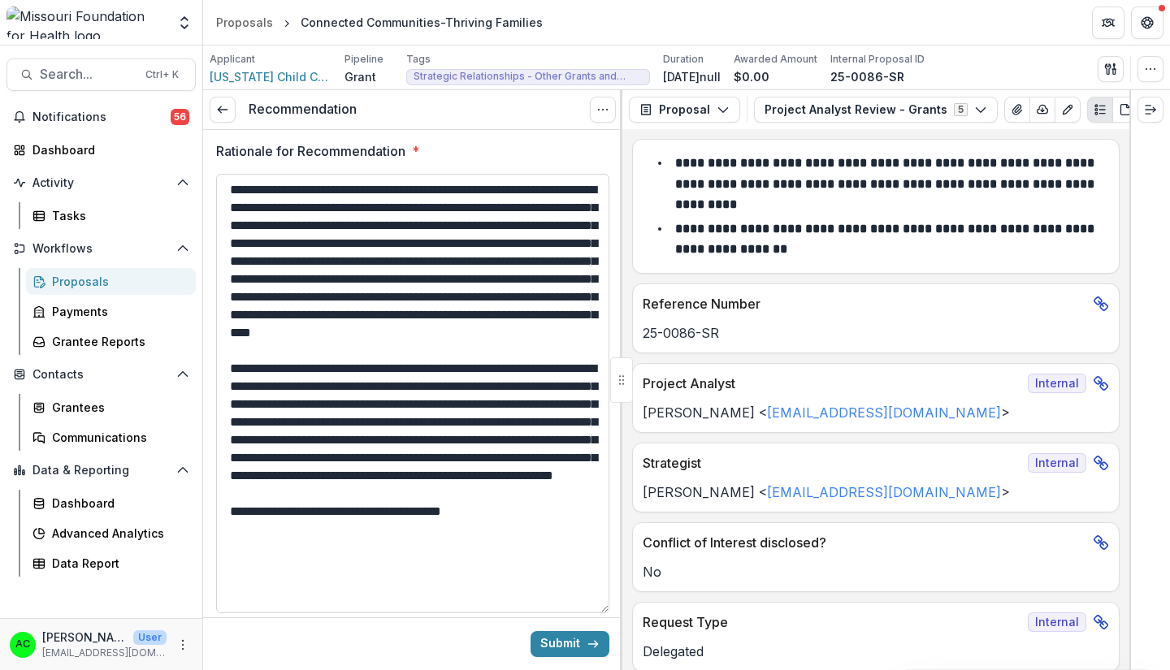
click at [547, 588] on textarea "Rationale for Recommendation *" at bounding box center [412, 394] width 393 height 440
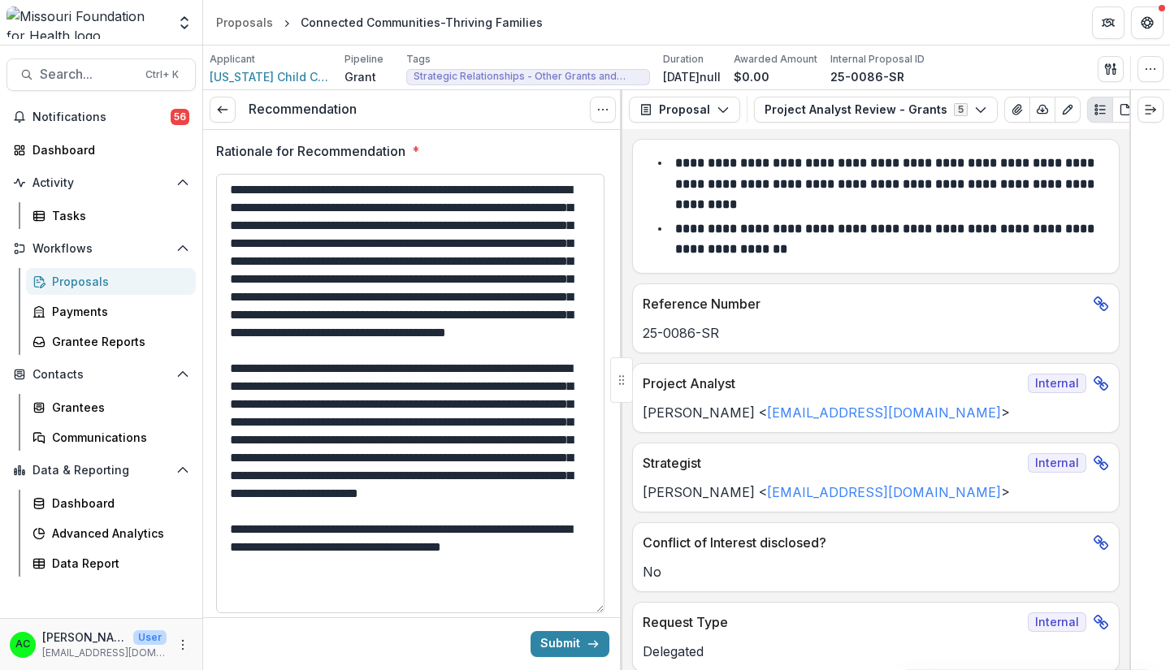
scroll to position [32, 0]
drag, startPoint x: 275, startPoint y: 587, endPoint x: 229, endPoint y: 592, distance: 46.6
click at [229, 592] on textarea "Rationale for Recommendation *" at bounding box center [410, 394] width 388 height 440
drag, startPoint x: 416, startPoint y: 567, endPoint x: 281, endPoint y: 588, distance: 136.5
click at [281, 588] on textarea "Rationale for Recommendation *" at bounding box center [410, 394] width 388 height 440
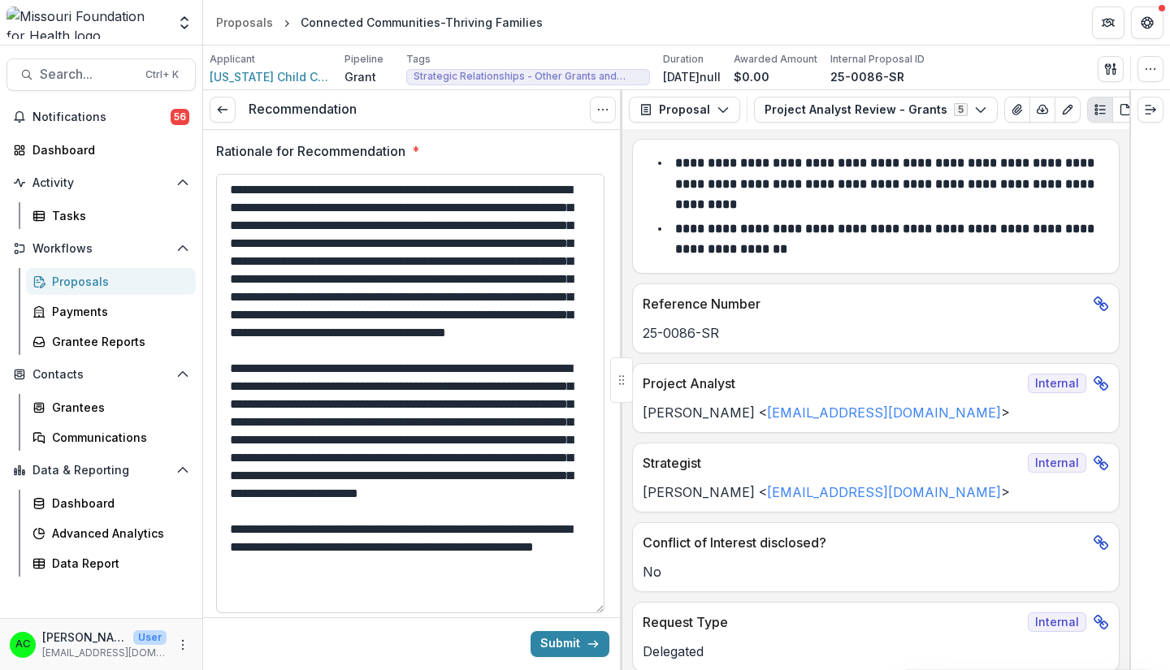
click at [451, 585] on textarea "Rationale for Recommendation *" at bounding box center [410, 394] width 388 height 440
click at [498, 600] on textarea "Rationale for Recommendation *" at bounding box center [410, 394] width 388 height 440
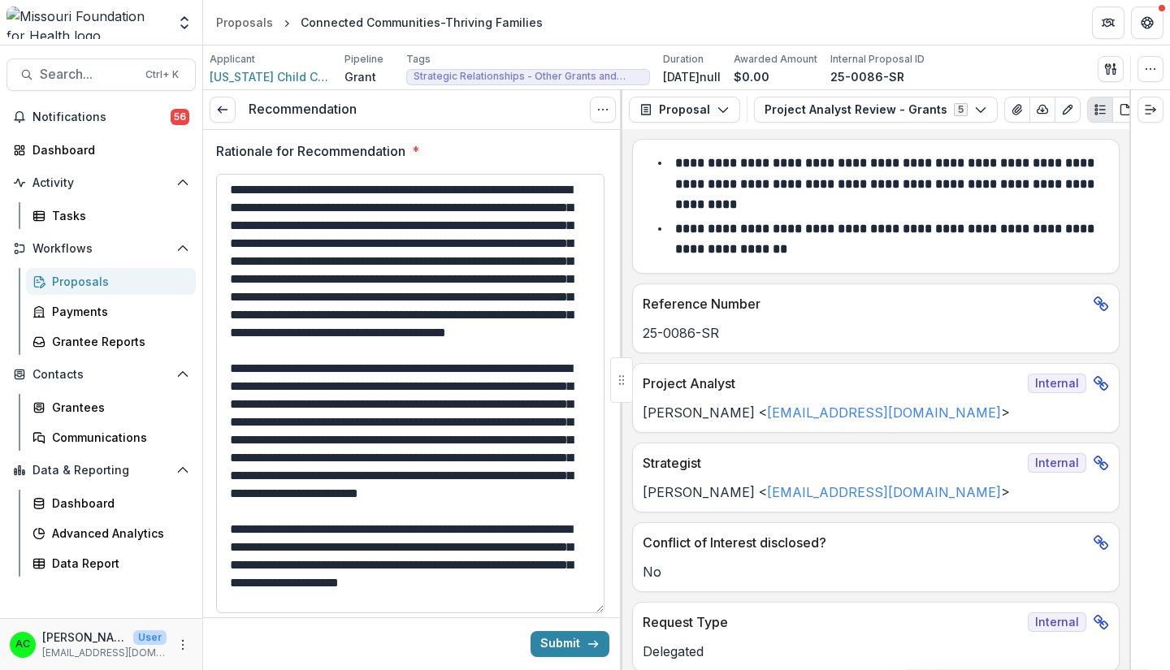
drag, startPoint x: 606, startPoint y: 430, endPoint x: 588, endPoint y: 340, distance: 91.1
click at [588, 340] on div "**********" at bounding box center [412, 299] width 419 height 1121
click at [418, 440] on textarea "Rationale for Recommendation *" at bounding box center [410, 394] width 388 height 440
click at [372, 475] on textarea "Rationale for Recommendation *" at bounding box center [410, 394] width 388 height 440
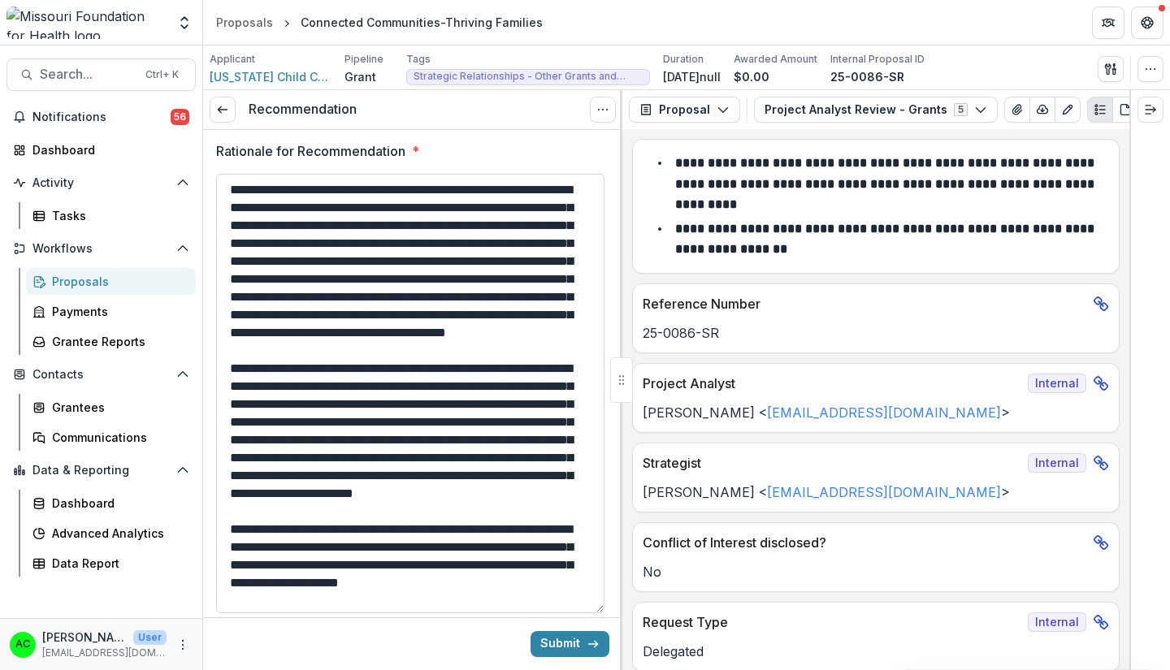
drag, startPoint x: 393, startPoint y: 455, endPoint x: 457, endPoint y: 462, distance: 64.6
click at [457, 462] on textarea "Rationale for Recommendation *" at bounding box center [410, 394] width 388 height 440
click at [309, 493] on textarea "Rationale for Recommendation *" at bounding box center [410, 394] width 388 height 440
click at [379, 544] on textarea "Rationale for Recommendation *" at bounding box center [410, 394] width 388 height 440
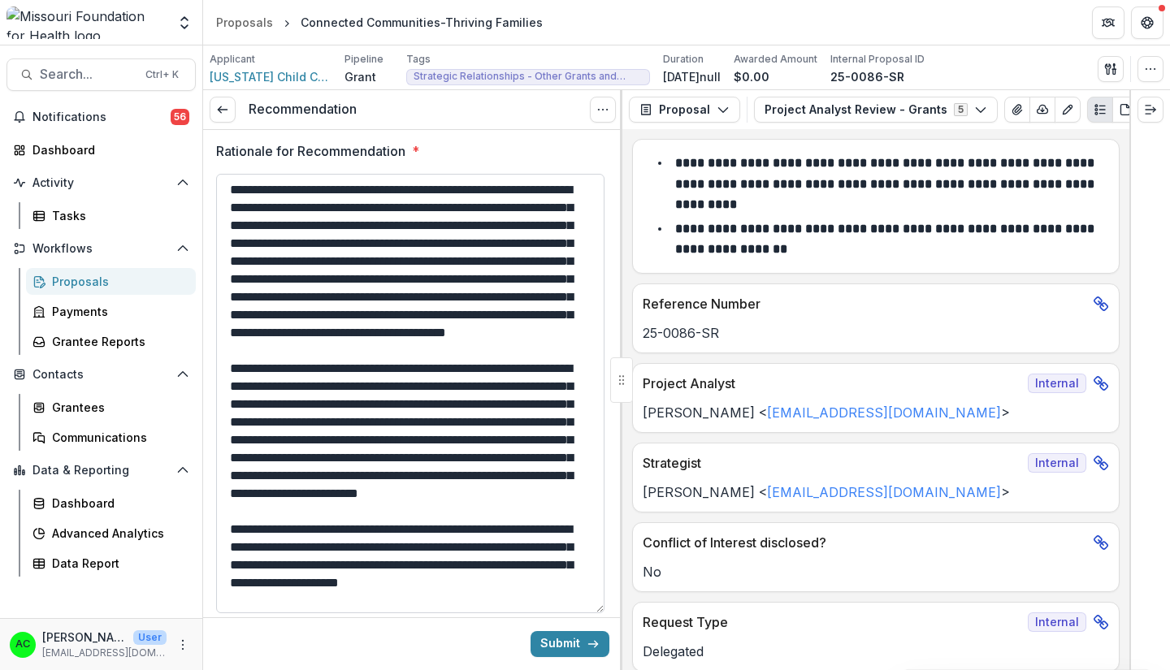
click at [506, 559] on textarea "Rationale for Recommendation *" at bounding box center [410, 394] width 388 height 440
click at [488, 561] on textarea "Rationale for Recommendation *" at bounding box center [410, 394] width 388 height 440
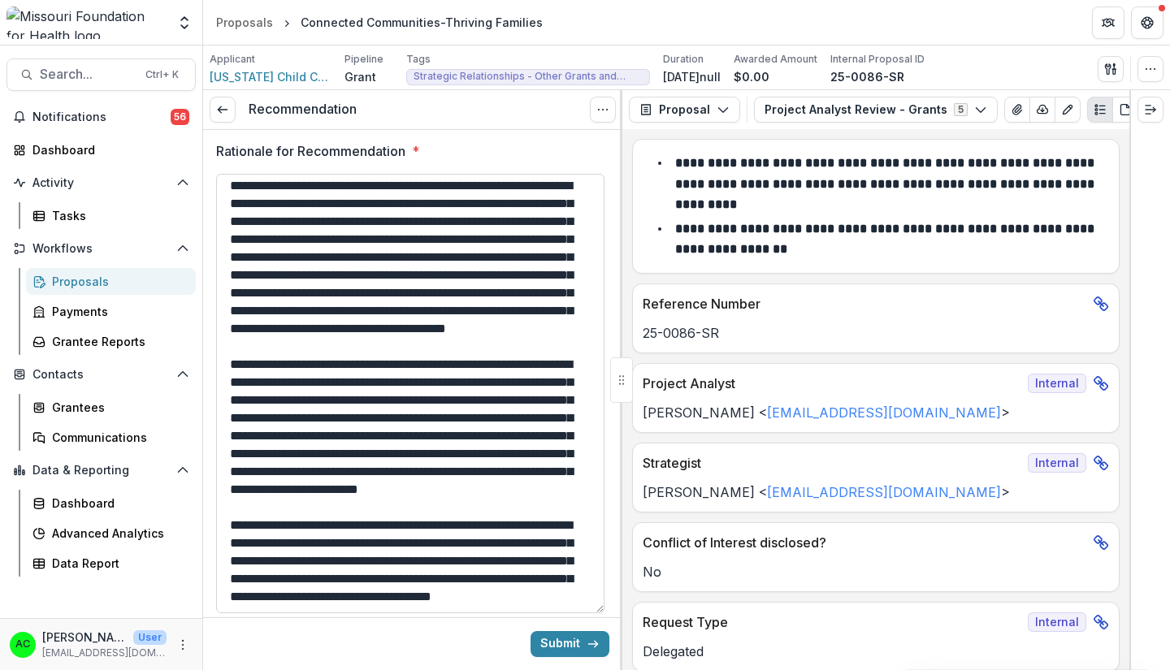
drag, startPoint x: 604, startPoint y: 423, endPoint x: 601, endPoint y: 442, distance: 18.8
click at [601, 442] on textarea "Rationale for Recommendation *" at bounding box center [410, 394] width 388 height 440
click at [499, 579] on textarea "Rationale for Recommendation *" at bounding box center [410, 394] width 388 height 440
click at [510, 583] on textarea "Rationale for Recommendation *" at bounding box center [410, 394] width 388 height 440
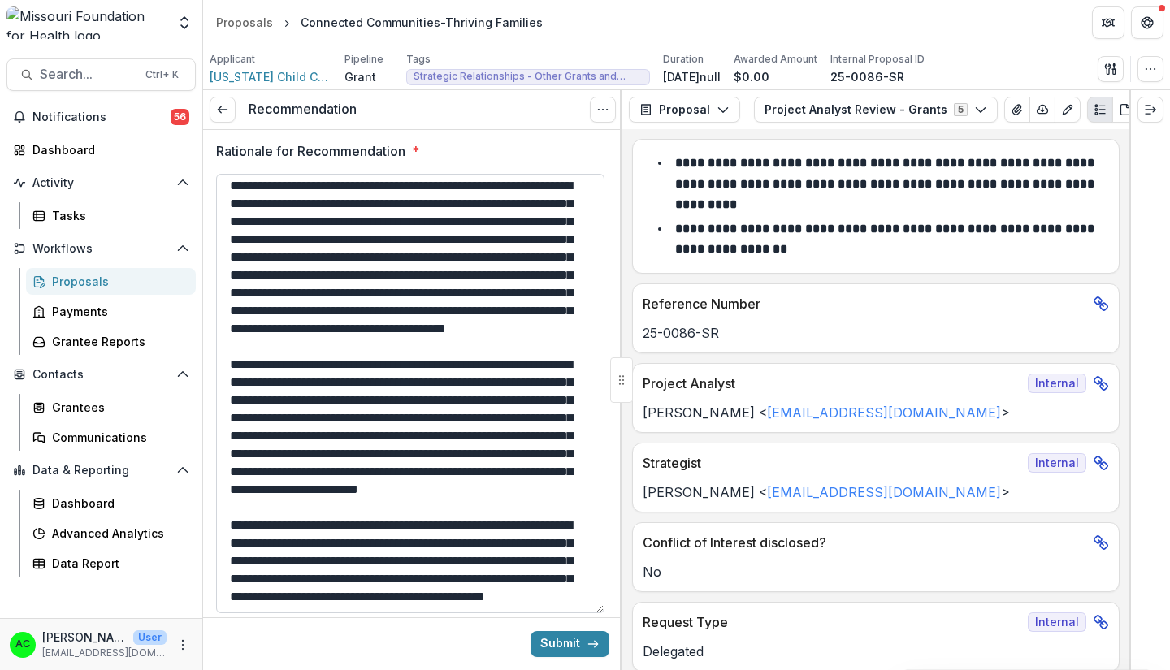
click at [565, 595] on textarea "Rationale for Recommendation *" at bounding box center [410, 394] width 388 height 440
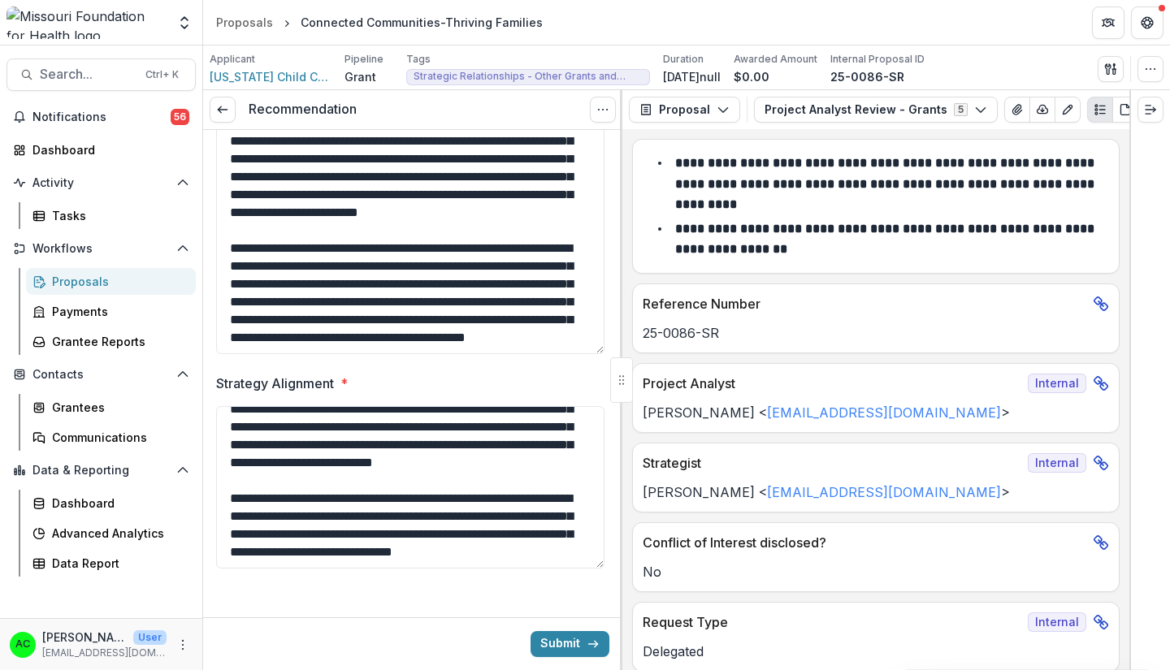
scroll to position [660, 0]
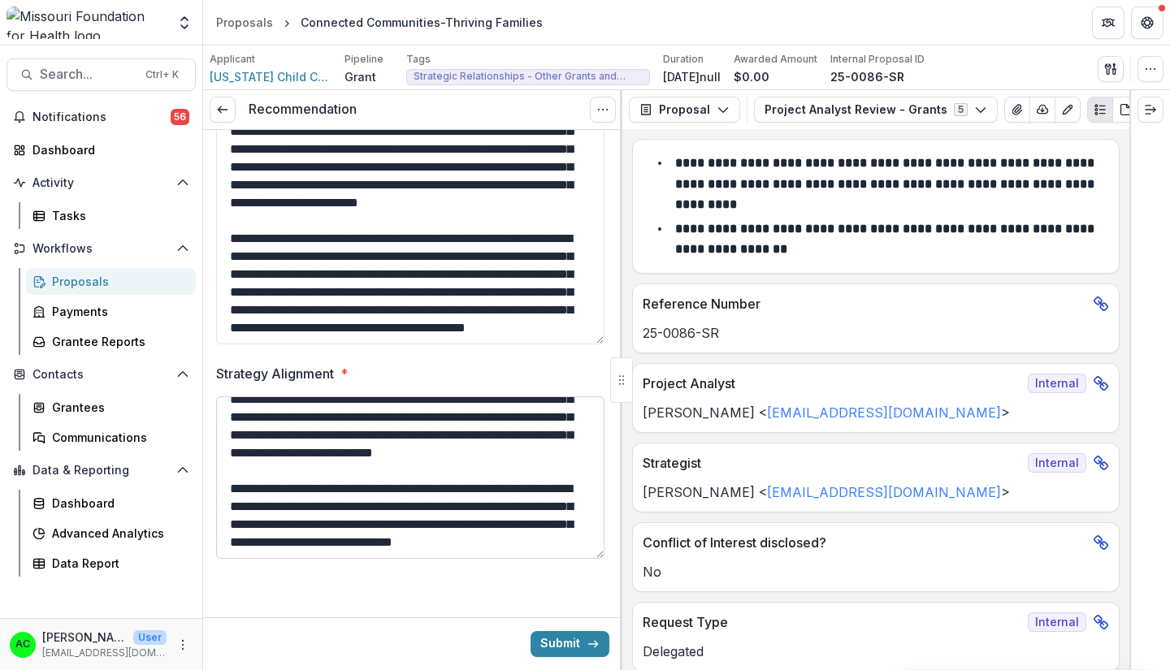
type textarea "**********"
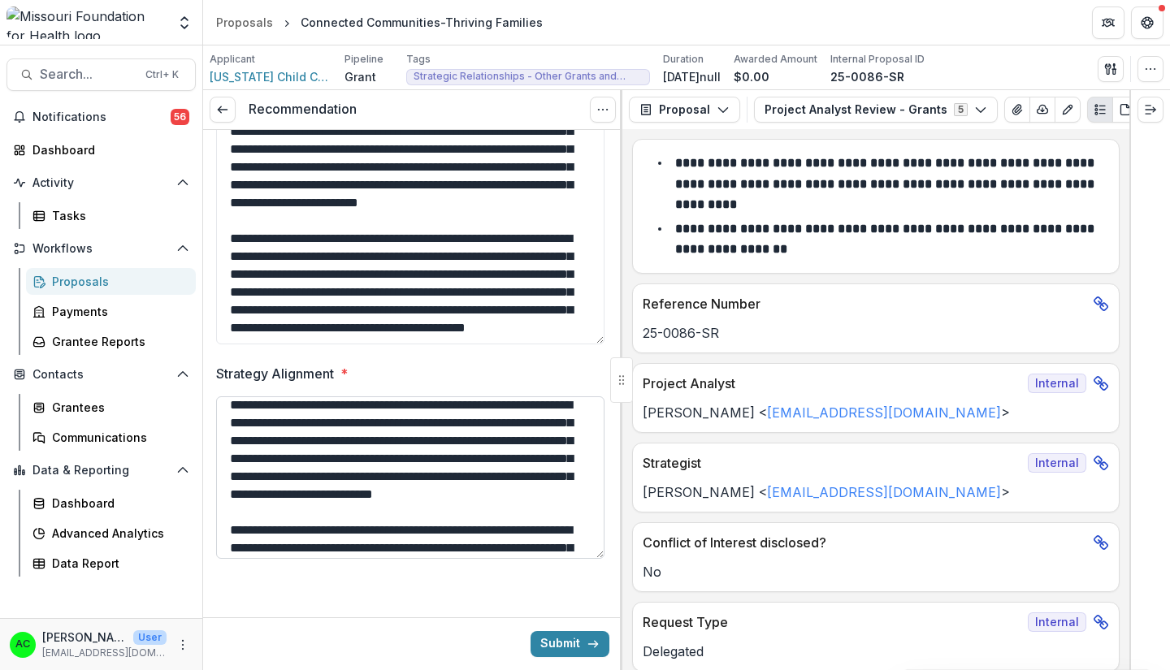
scroll to position [0, 0]
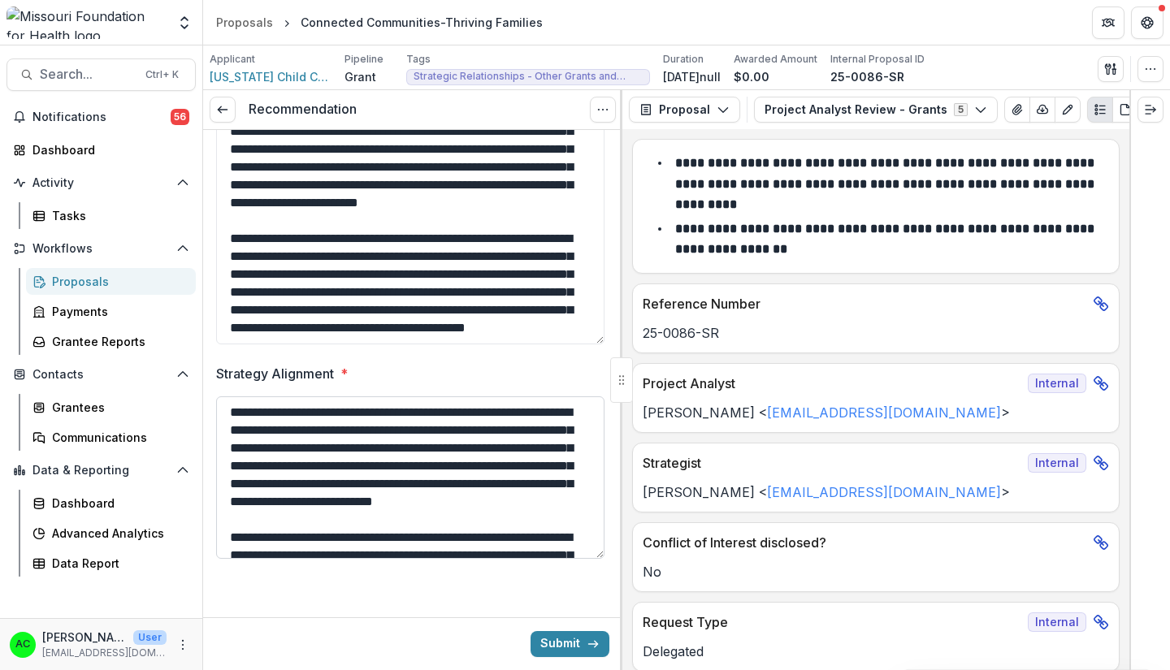
click at [421, 498] on textarea "**********" at bounding box center [410, 478] width 388 height 163
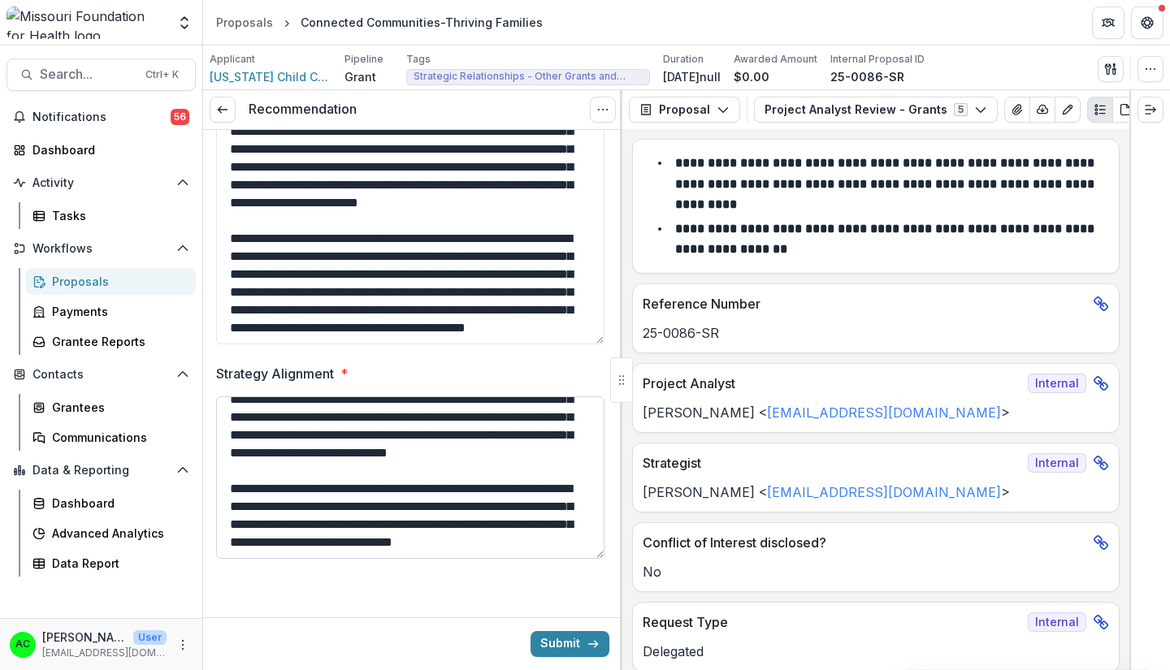
scroll to position [85, 0]
type textarea "**********"
click at [566, 639] on button "Submit" at bounding box center [570, 644] width 79 height 26
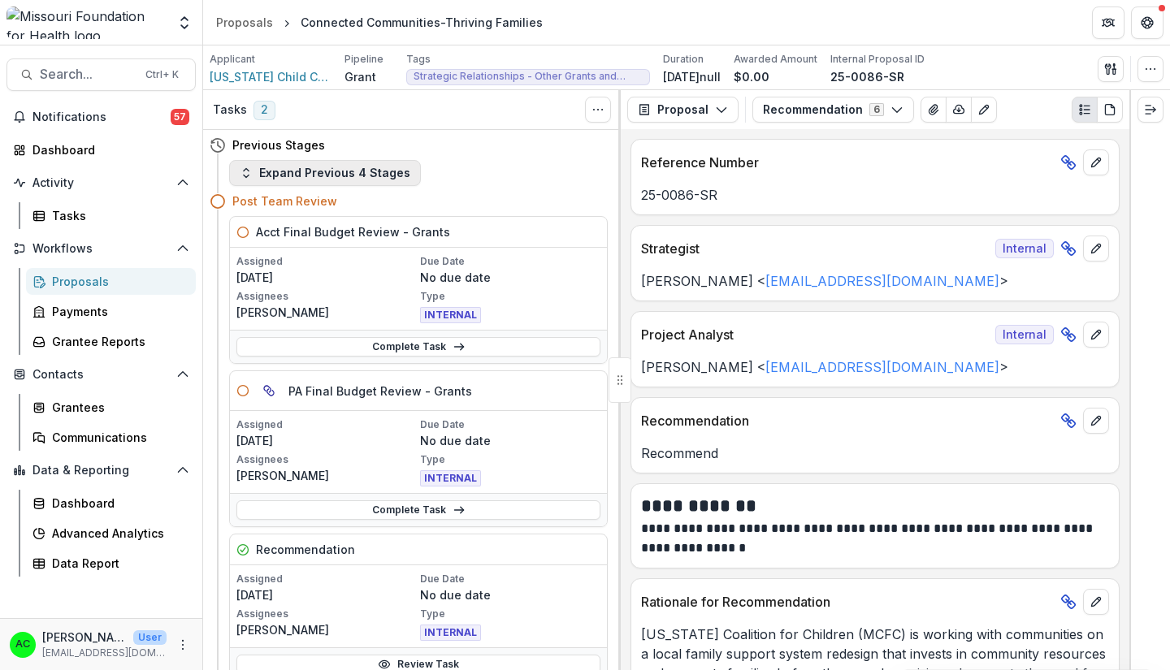
click at [328, 171] on button "Expand Previous 4 Stages" at bounding box center [325, 173] width 192 height 26
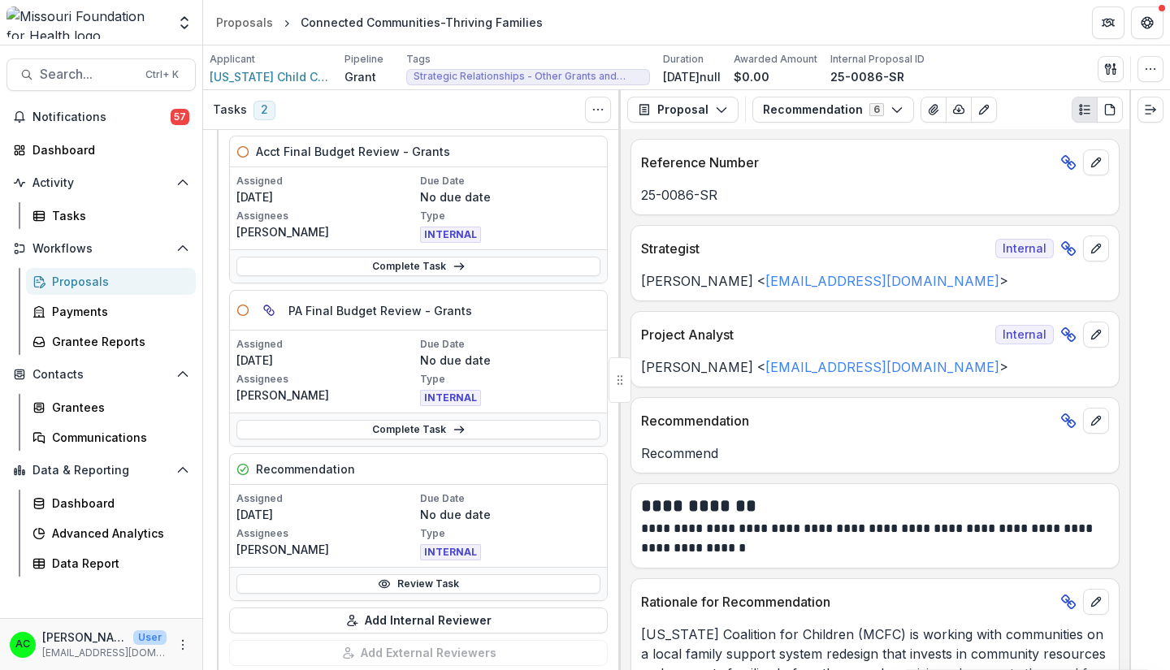
scroll to position [1601, 0]
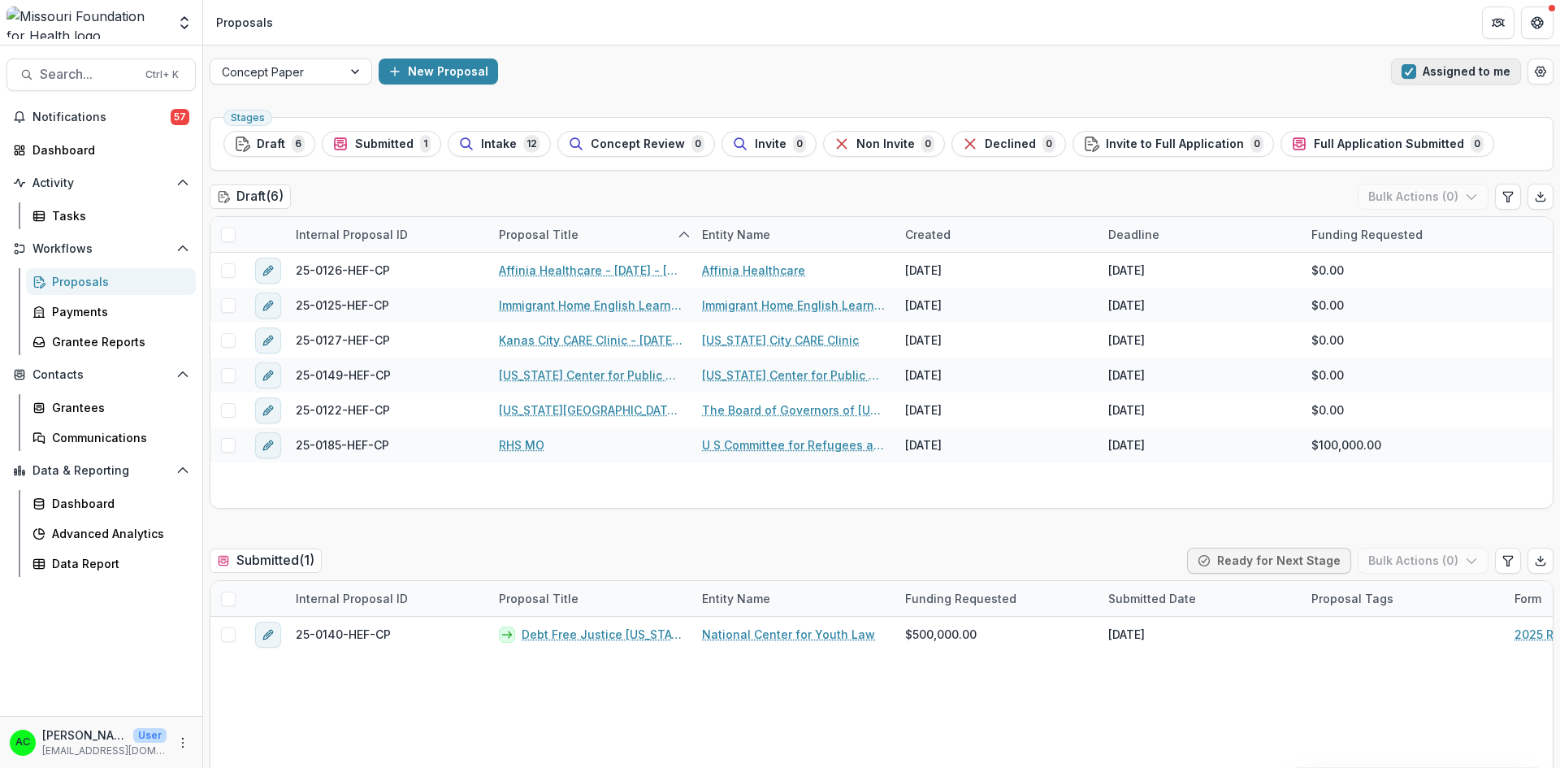
click at [1403, 68] on span "button" at bounding box center [1409, 71] width 15 height 15
